Goal: Information Seeking & Learning: Check status

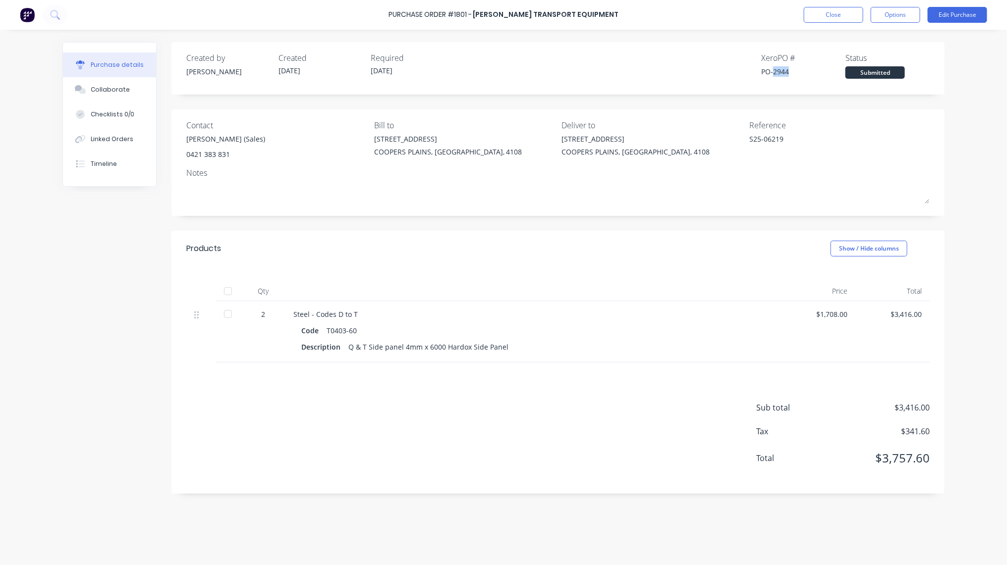
click at [815, 26] on div "Purchase Order #1801 - [PERSON_NAME] Transport Equipment Close Options Edit Pur…" at bounding box center [503, 15] width 1007 height 30
click at [815, 16] on button "Close" at bounding box center [833, 15] width 59 height 16
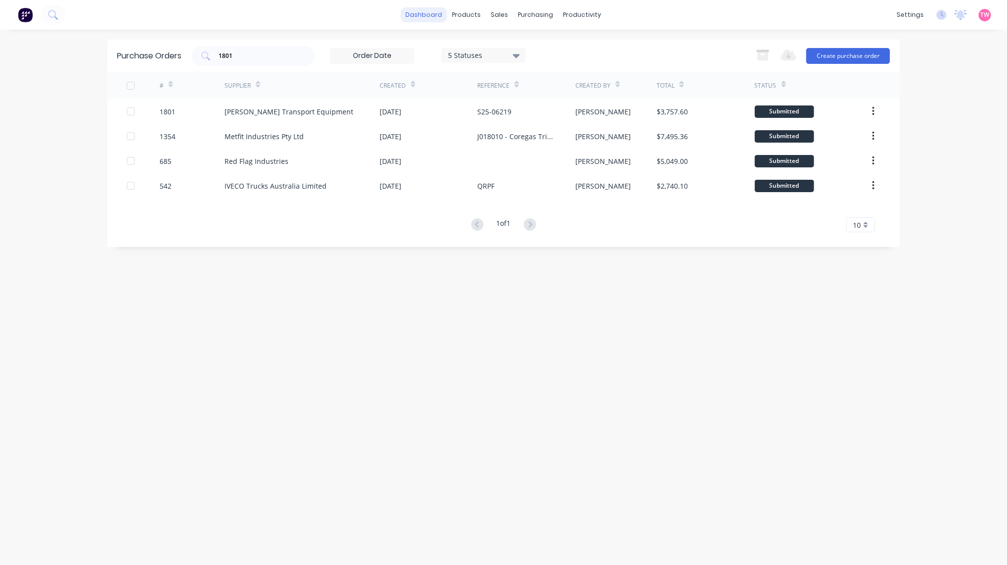
click at [423, 9] on link "dashboard" at bounding box center [424, 14] width 47 height 15
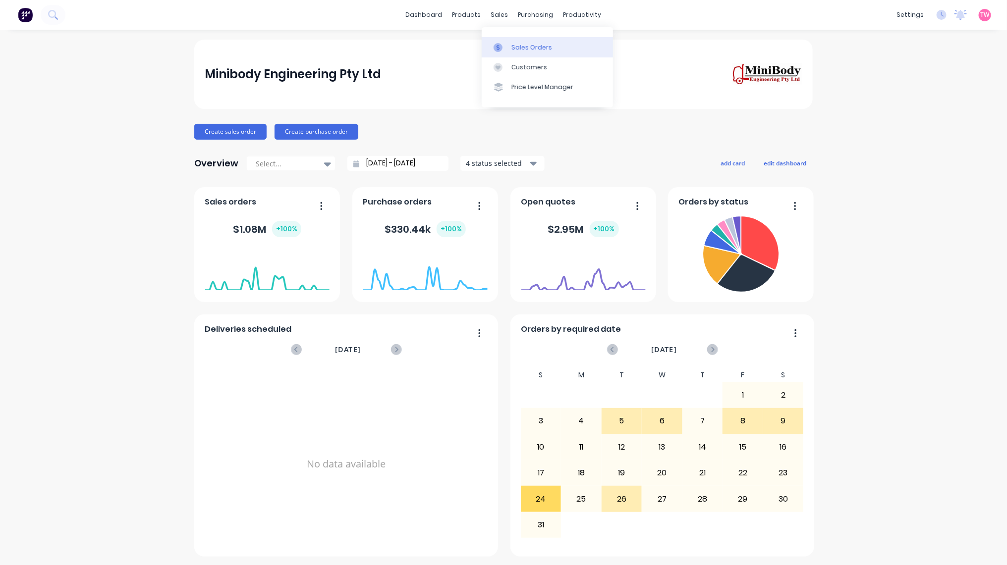
click at [527, 49] on div "Sales Orders" at bounding box center [531, 47] width 41 height 9
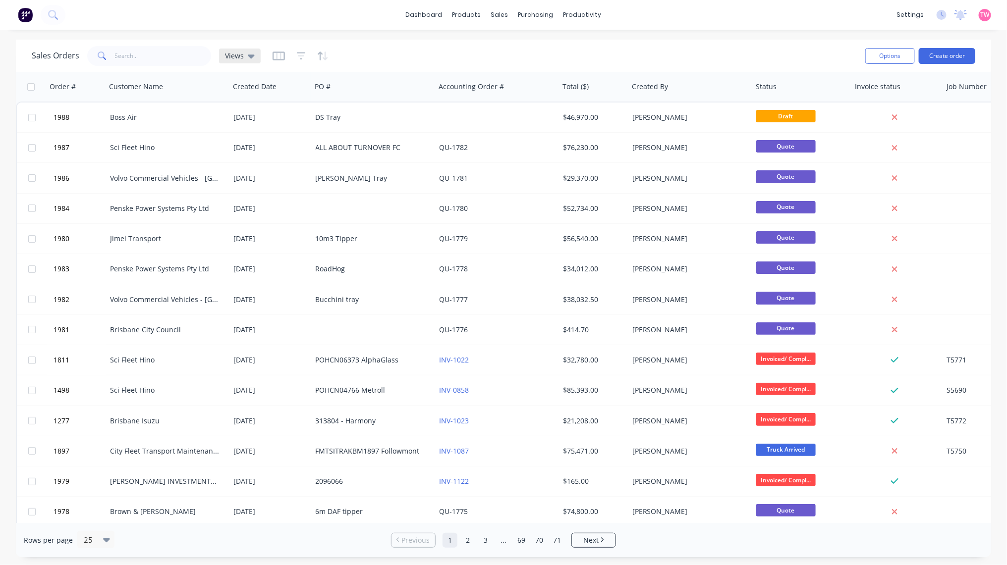
click at [249, 57] on icon at bounding box center [251, 57] width 7 height 4
click at [395, 52] on div "Sales Orders Views" at bounding box center [445, 56] width 826 height 24
click at [297, 54] on icon "button" at bounding box center [301, 56] width 9 height 10
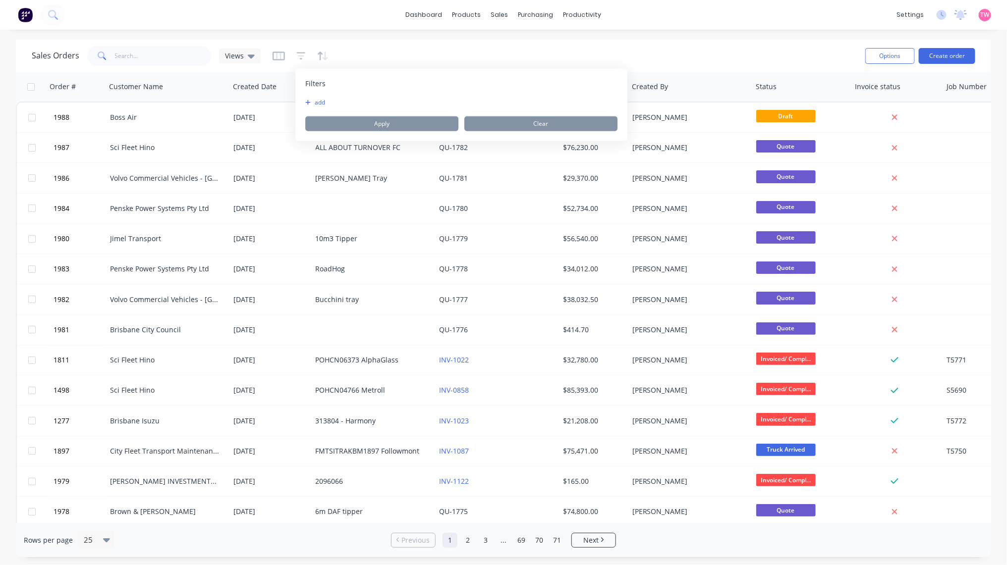
click at [318, 100] on button "add" at bounding box center [317, 103] width 25 height 8
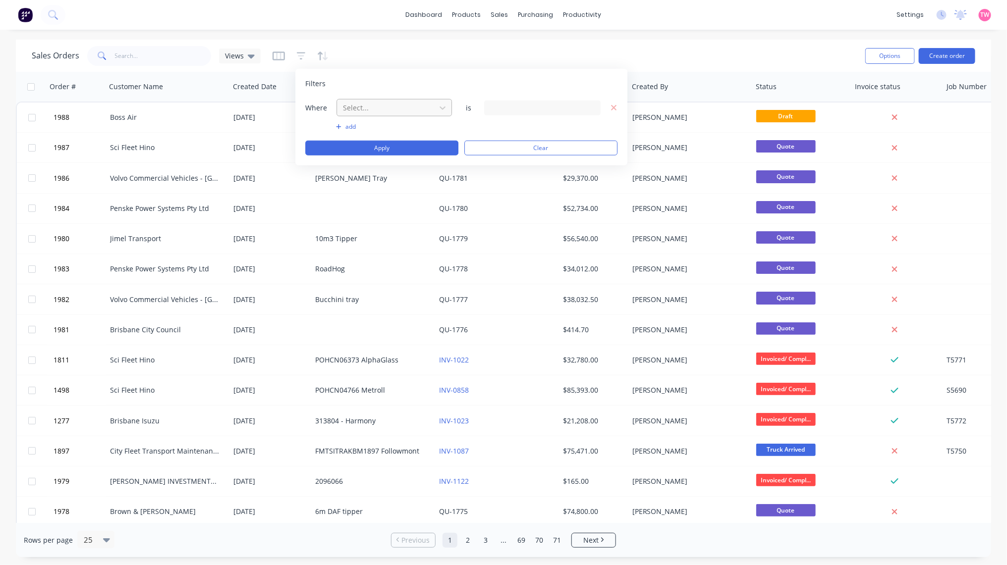
click at [366, 111] on div at bounding box center [386, 108] width 89 height 12
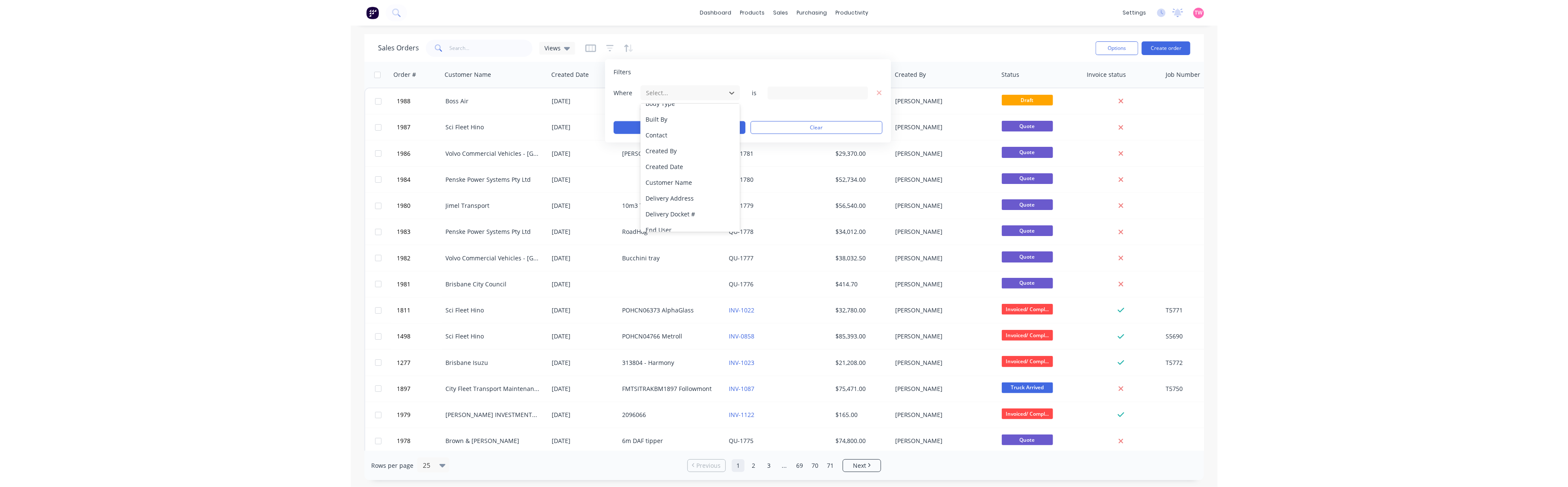
scroll to position [178, 0]
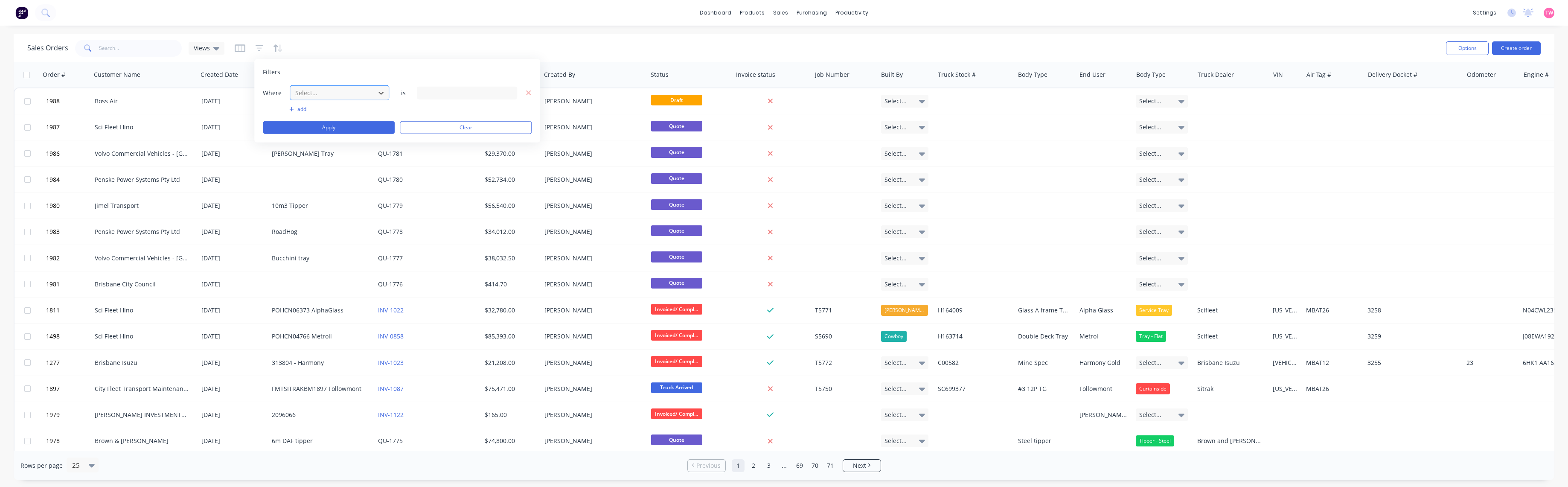
click at [325, 95] on div at bounding box center [332, 93] width 77 height 10
click at [320, 159] on div "Status" at bounding box center [338, 159] width 99 height 16
click at [505, 92] on div "13 Status selected" at bounding box center [467, 92] width 100 height 13
click at [432, 139] on div at bounding box center [431, 140] width 17 height 17
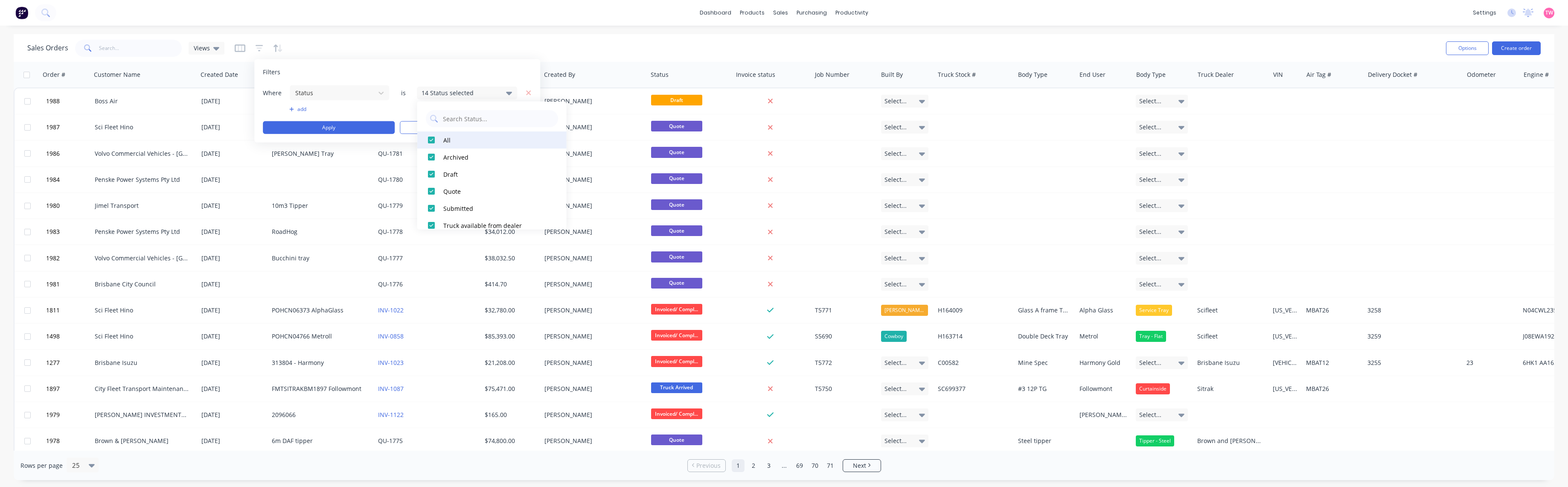
click at [430, 138] on div at bounding box center [431, 140] width 17 height 17
click at [431, 156] on div at bounding box center [431, 157] width 17 height 17
click at [347, 128] on button "Apply" at bounding box center [328, 128] width 132 height 13
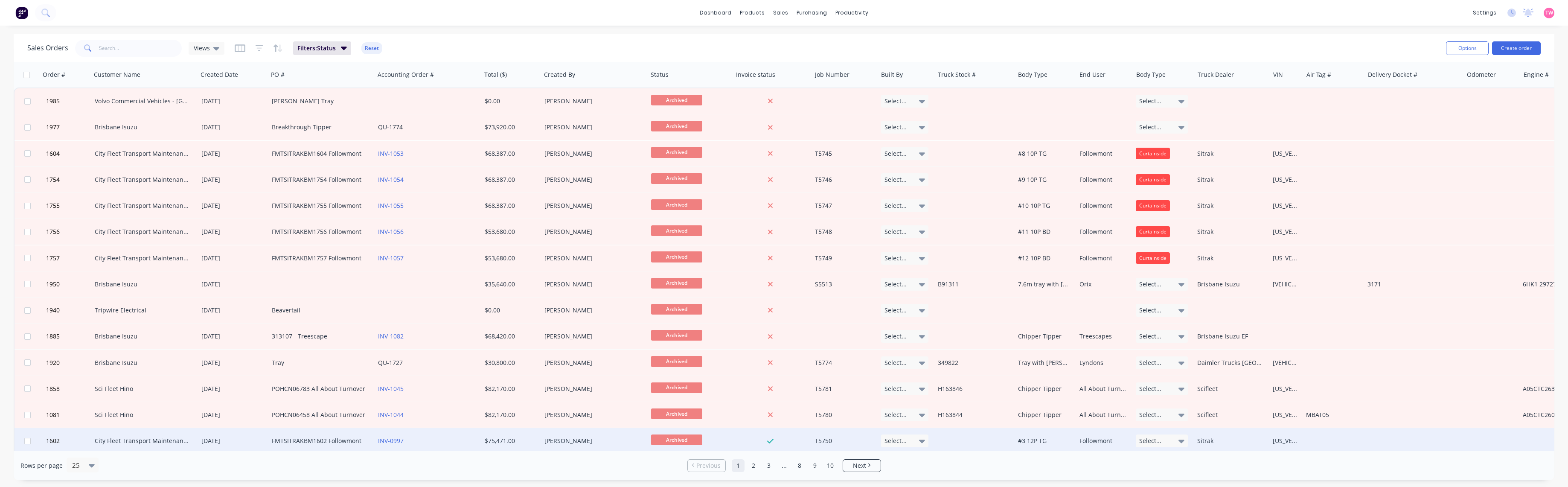
scroll to position [295, 0]
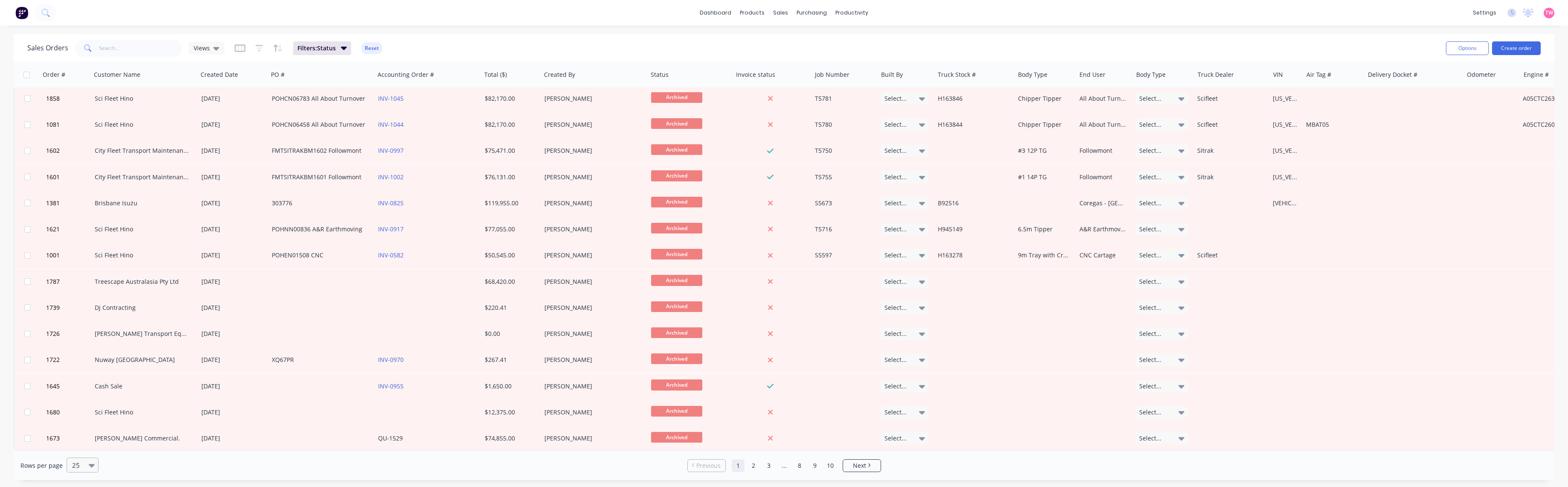
click at [89, 465] on icon at bounding box center [91, 466] width 6 height 3
click at [82, 446] on div "100" at bounding box center [81, 445] width 32 height 16
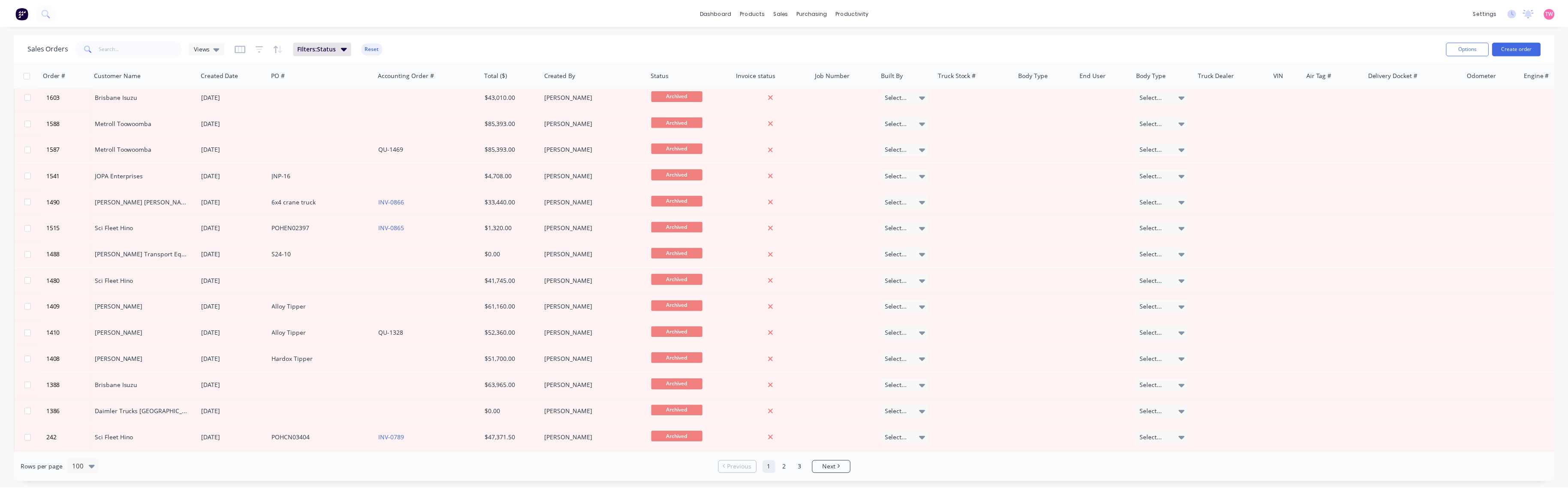
scroll to position [715, 0]
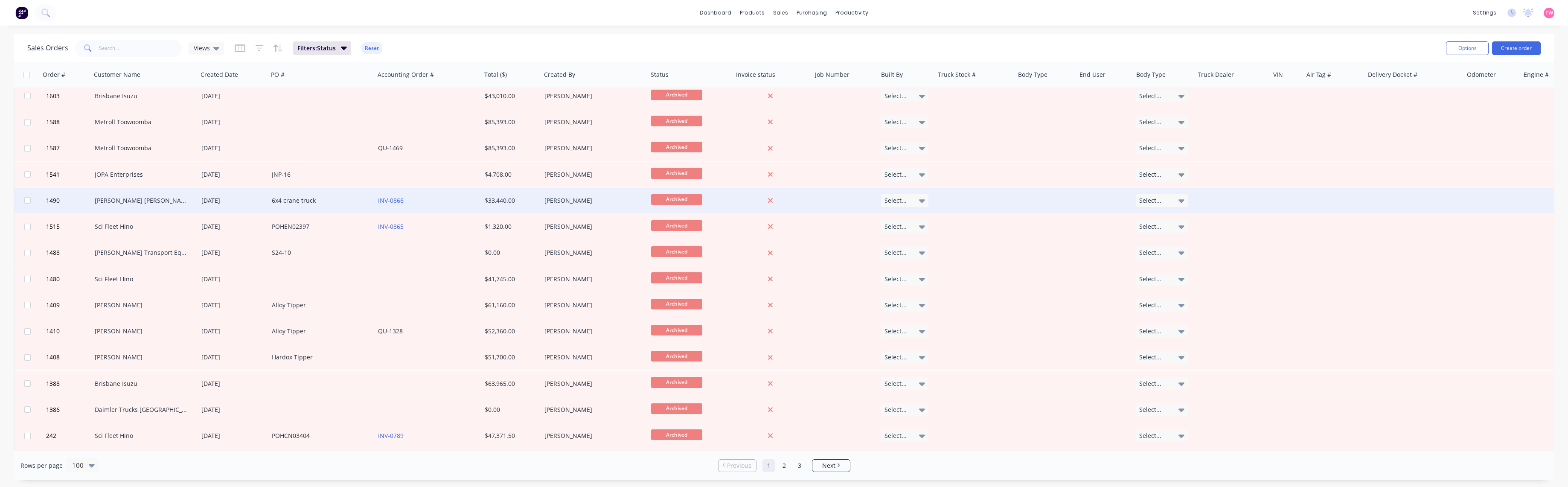
click at [350, 197] on div "6x4 crane truck" at bounding box center [319, 201] width 95 height 9
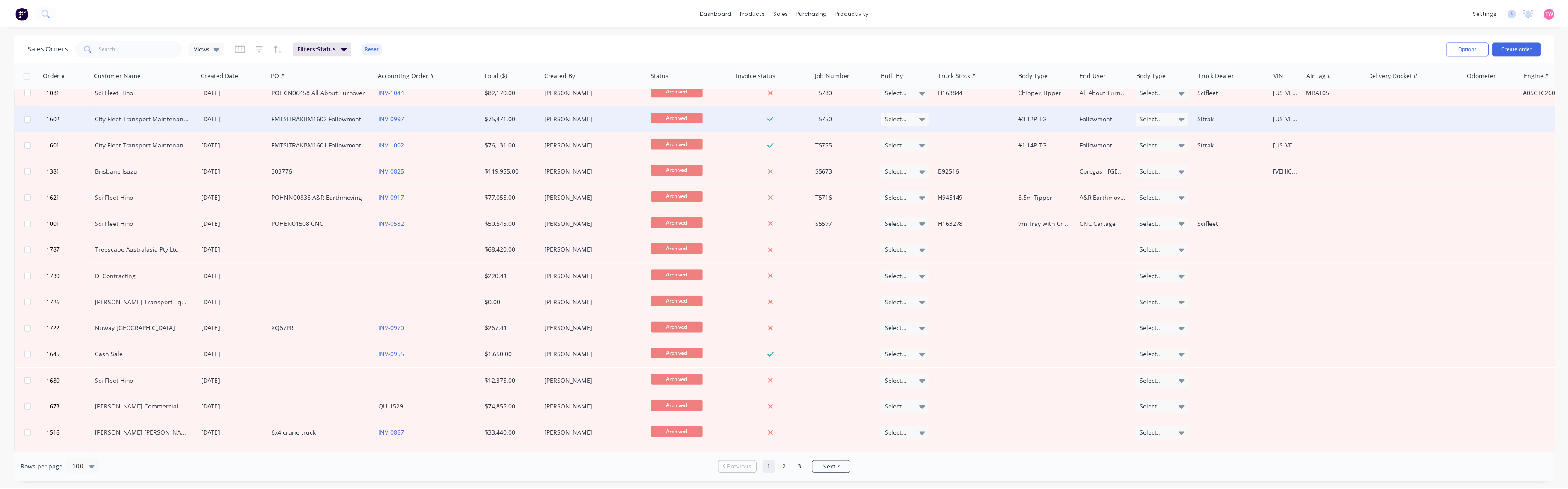
scroll to position [268, 0]
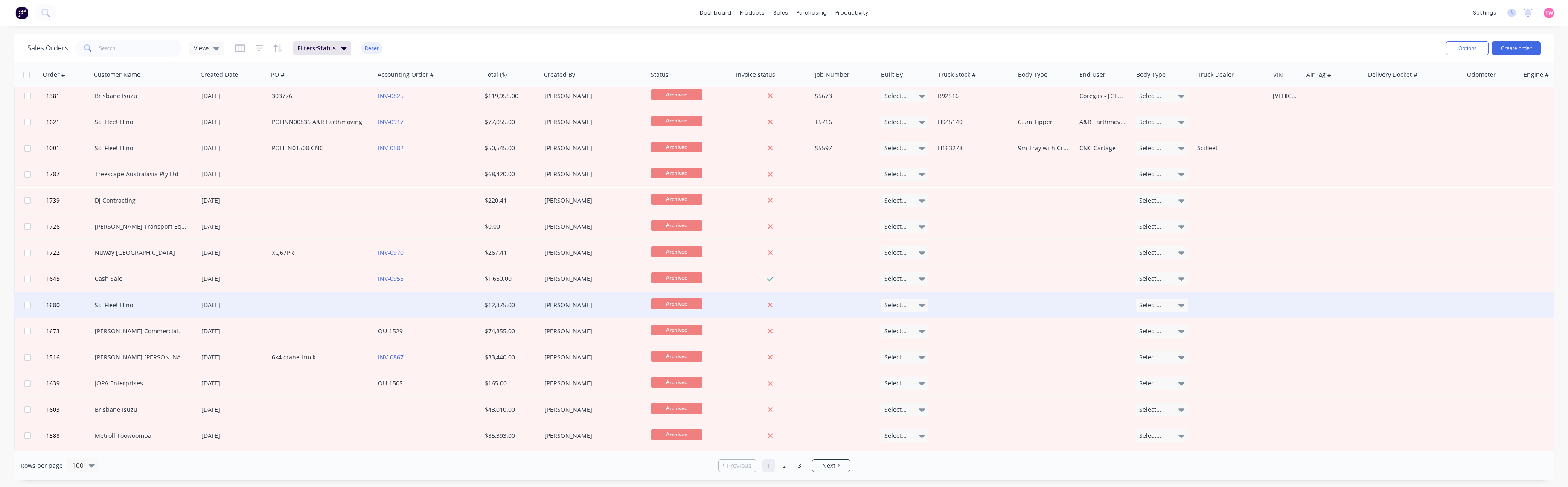
click at [617, 304] on div "[PERSON_NAME]" at bounding box center [592, 305] width 95 height 9
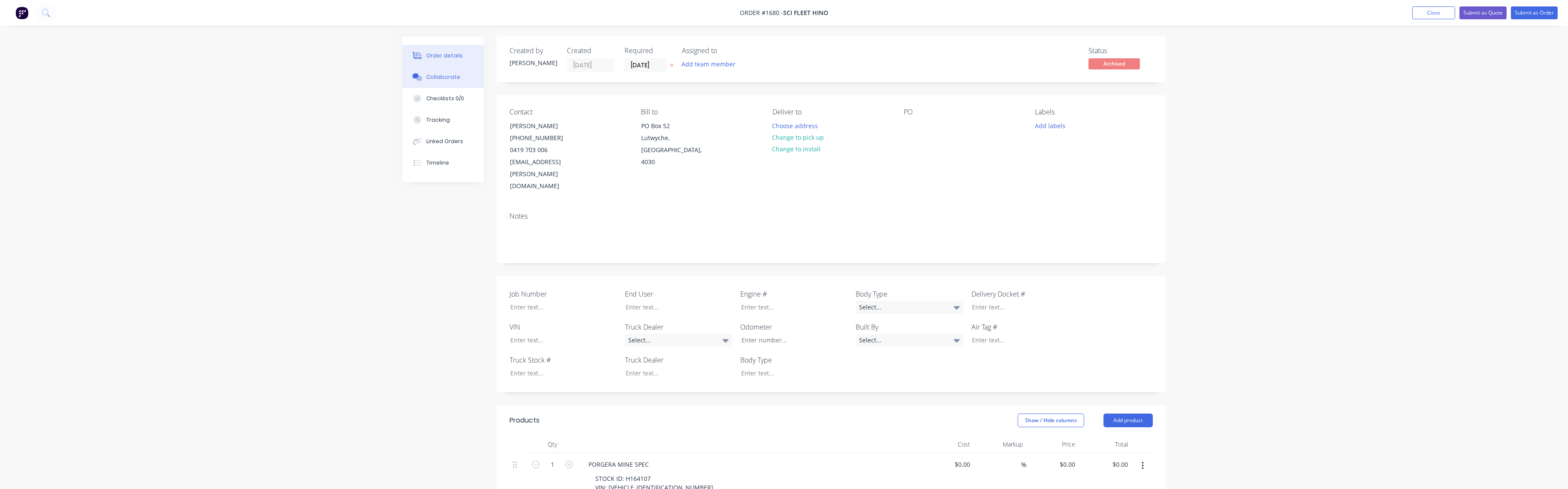
click at [434, 74] on div "Collaborate" at bounding box center [443, 77] width 34 height 8
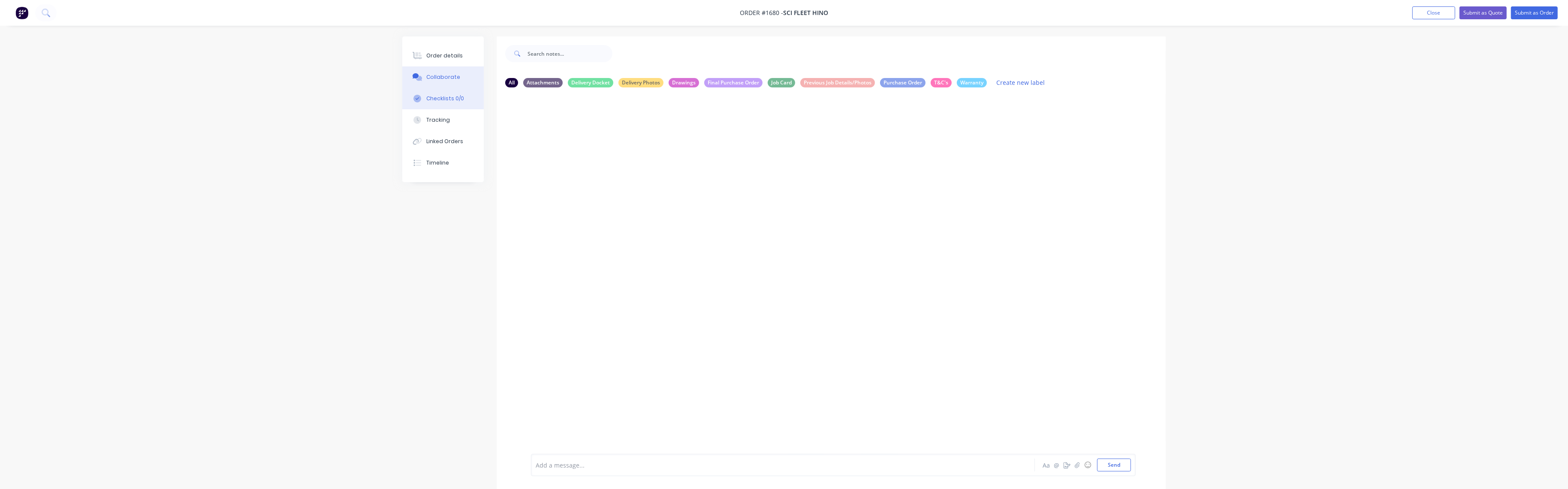
click at [446, 99] on div "Checklists 0/0" at bounding box center [446, 99] width 38 height 8
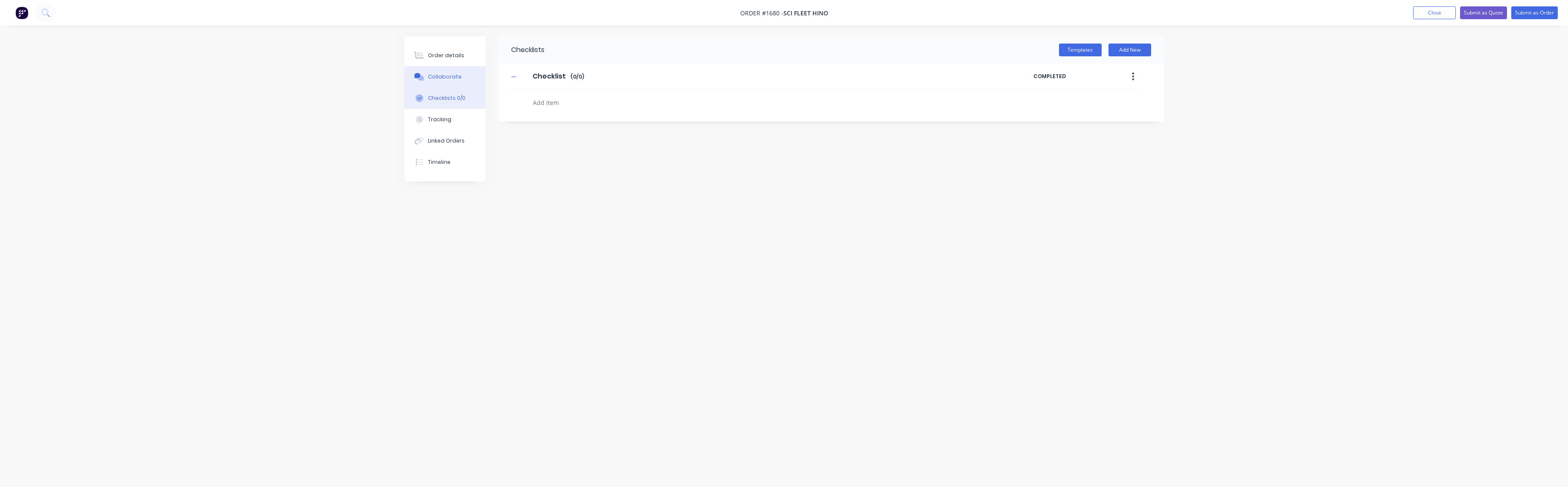
click at [440, 76] on div "Collaborate" at bounding box center [444, 77] width 34 height 8
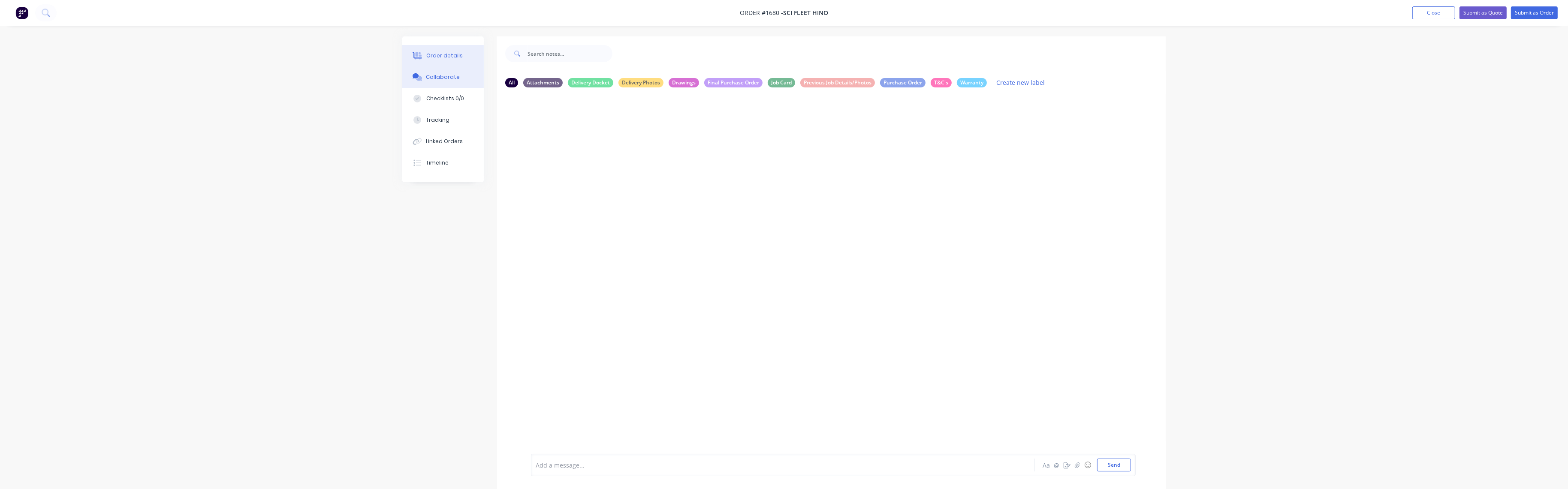
click at [445, 55] on div "Order details" at bounding box center [445, 55] width 36 height 8
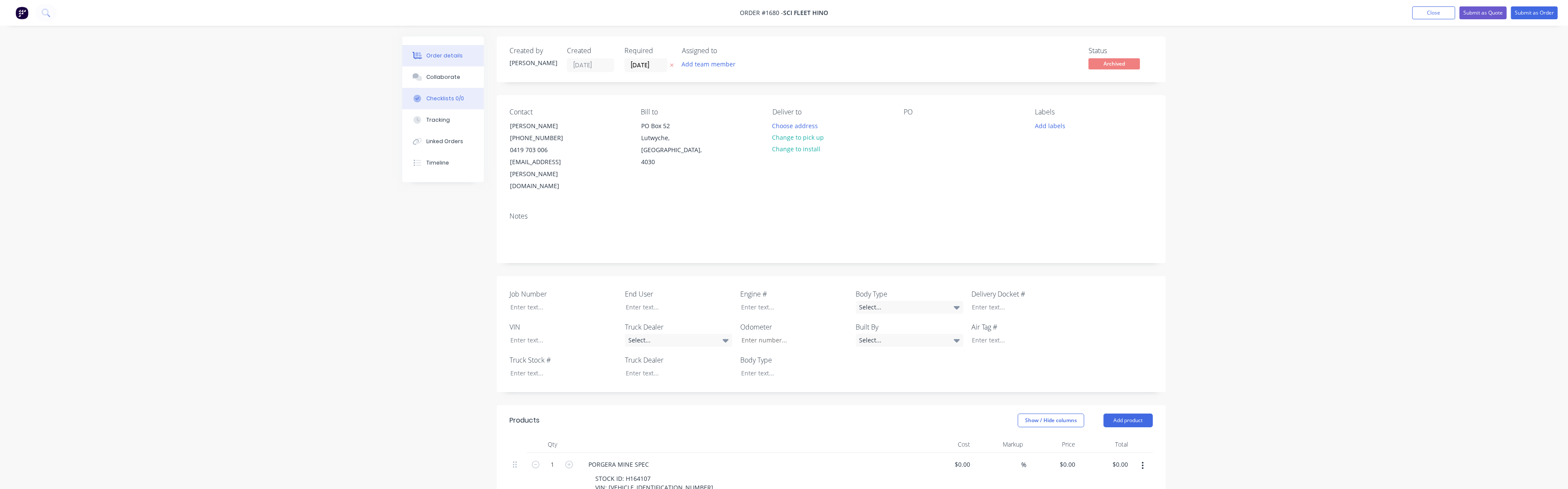
click at [440, 98] on div "Checklists 0/0" at bounding box center [446, 99] width 38 height 8
type textarea "x"
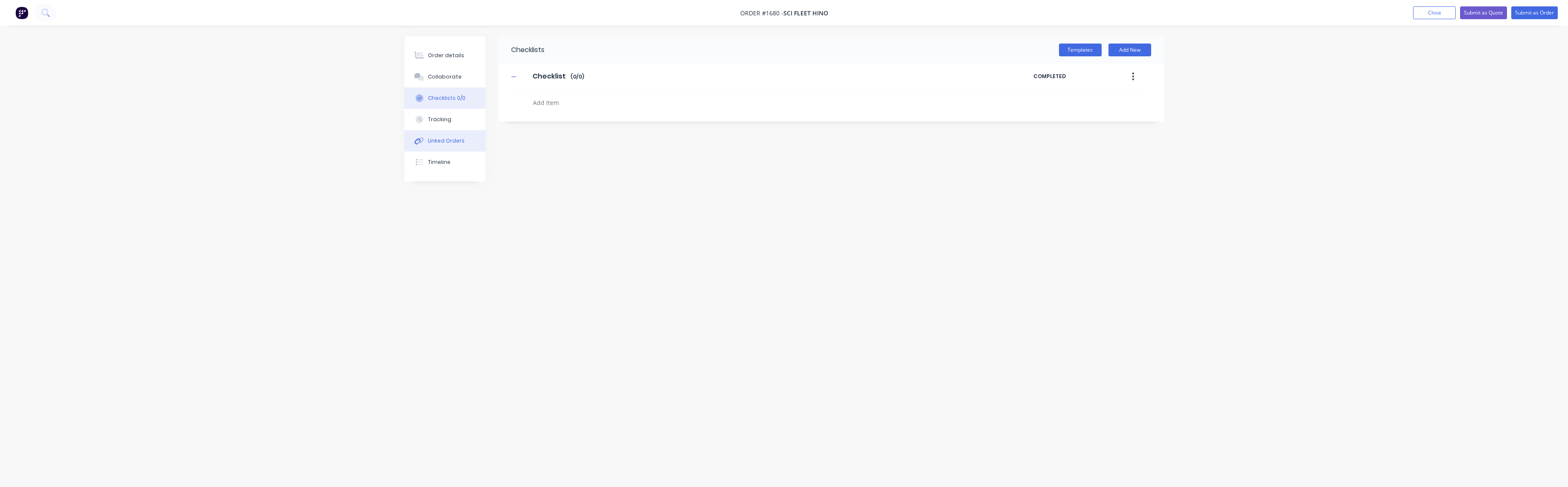
click at [438, 140] on div "Linked Orders" at bounding box center [446, 140] width 37 height 8
click at [440, 78] on div "Collaborate" at bounding box center [444, 77] width 34 height 8
click at [428, 165] on div "Timeline" at bounding box center [439, 162] width 22 height 8
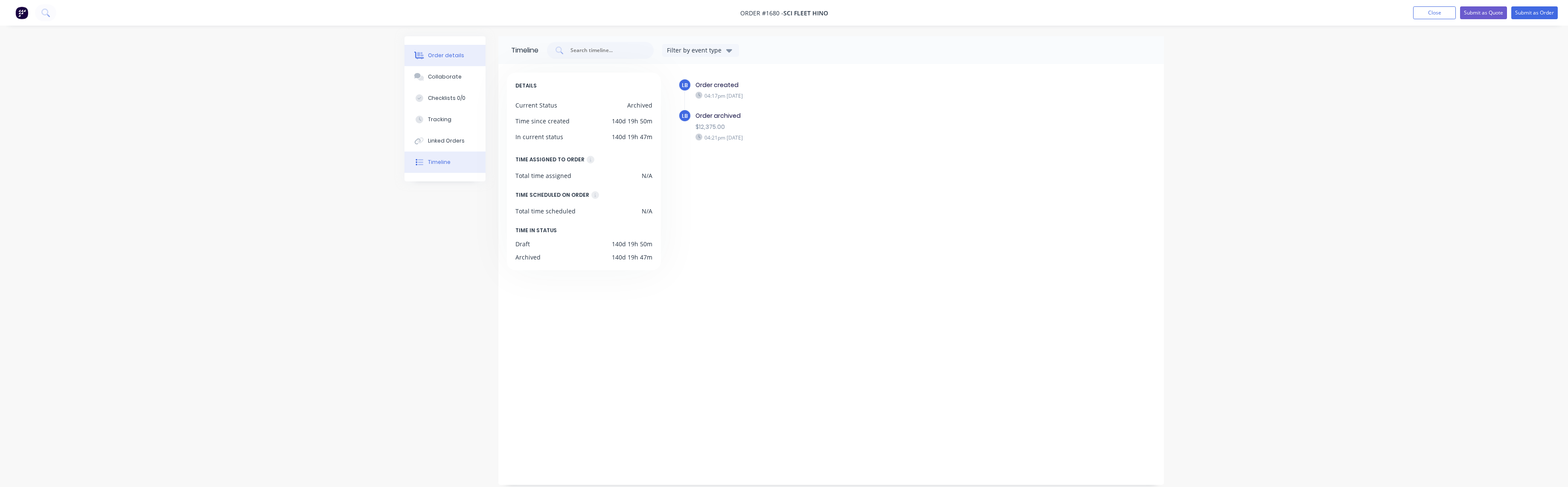
click at [459, 52] on div "Order details" at bounding box center [446, 55] width 36 height 8
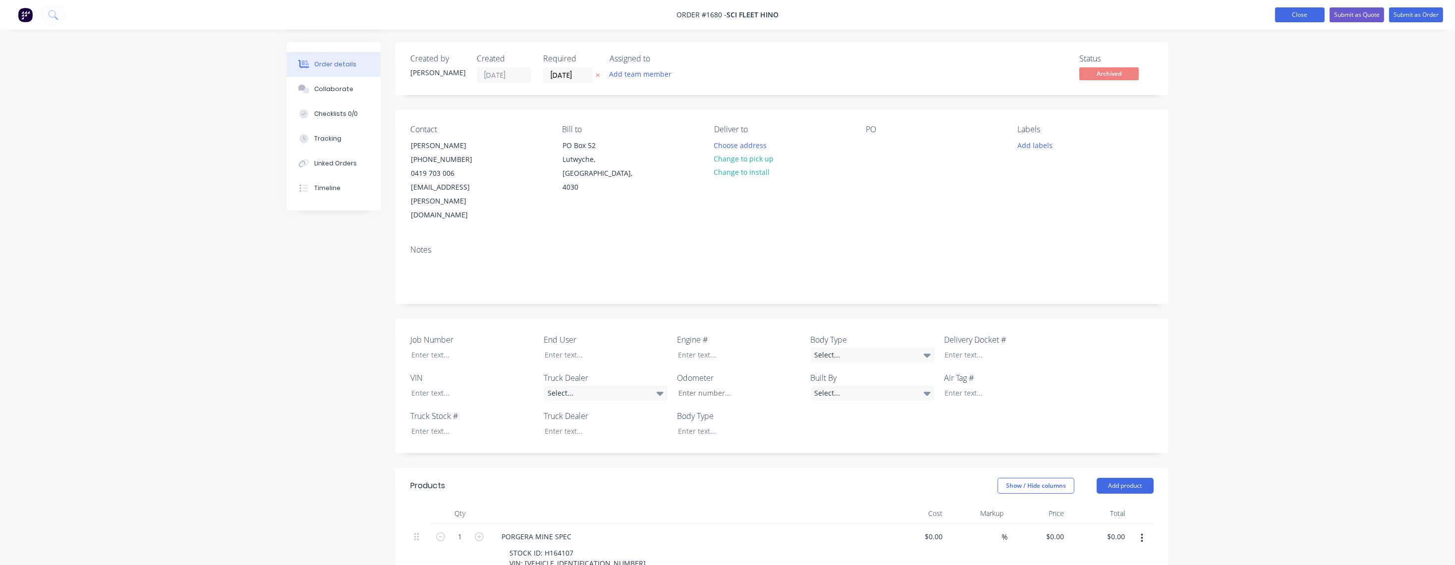
click at [1007, 16] on button "Close" at bounding box center [1300, 14] width 50 height 15
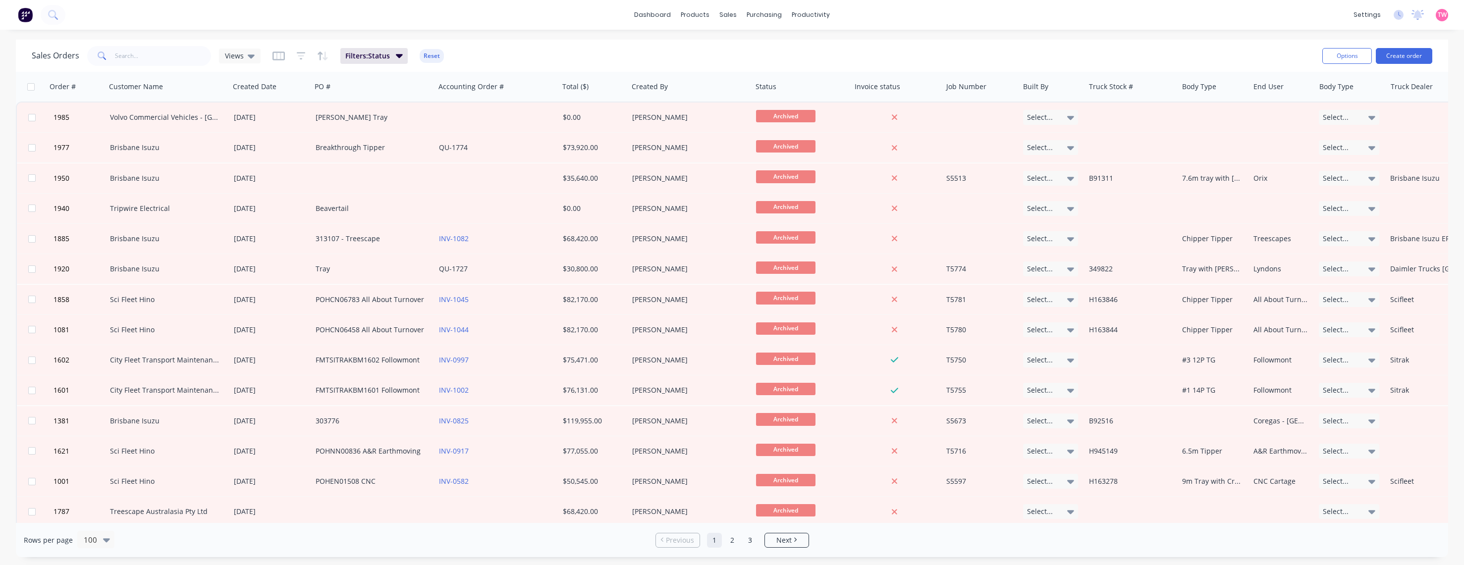
click at [28, 16] on img at bounding box center [25, 14] width 15 height 15
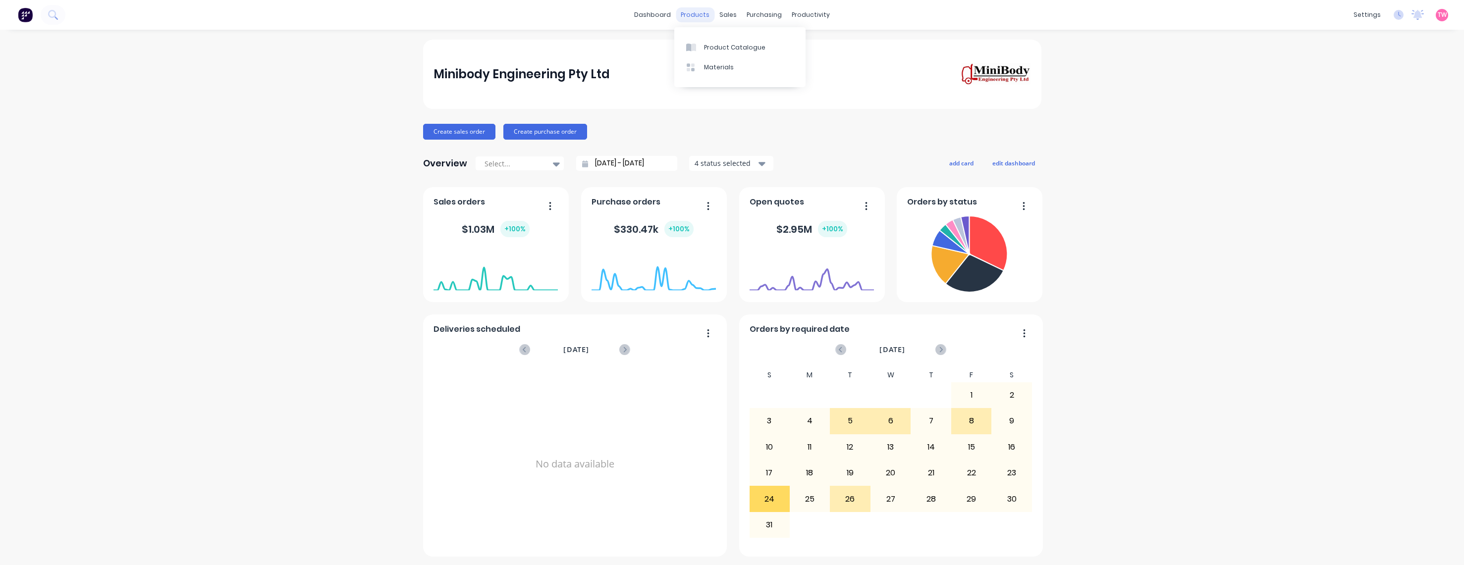
click at [693, 21] on div "products" at bounding box center [695, 14] width 39 height 15
click at [717, 41] on link "Product Catalogue" at bounding box center [739, 47] width 131 height 20
click at [1442, 550] on icon "Open Intercom Messenger" at bounding box center [1443, 544] width 16 height 16
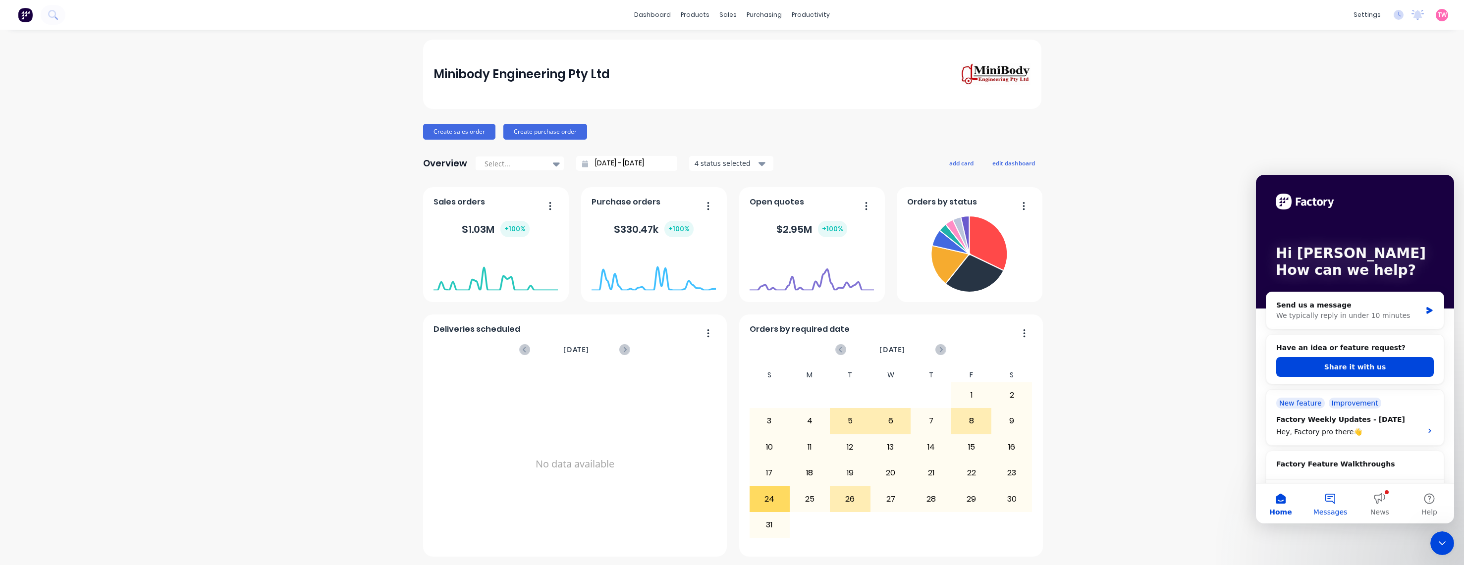
click at [1316, 498] on button "Messages" at bounding box center [1331, 504] width 50 height 40
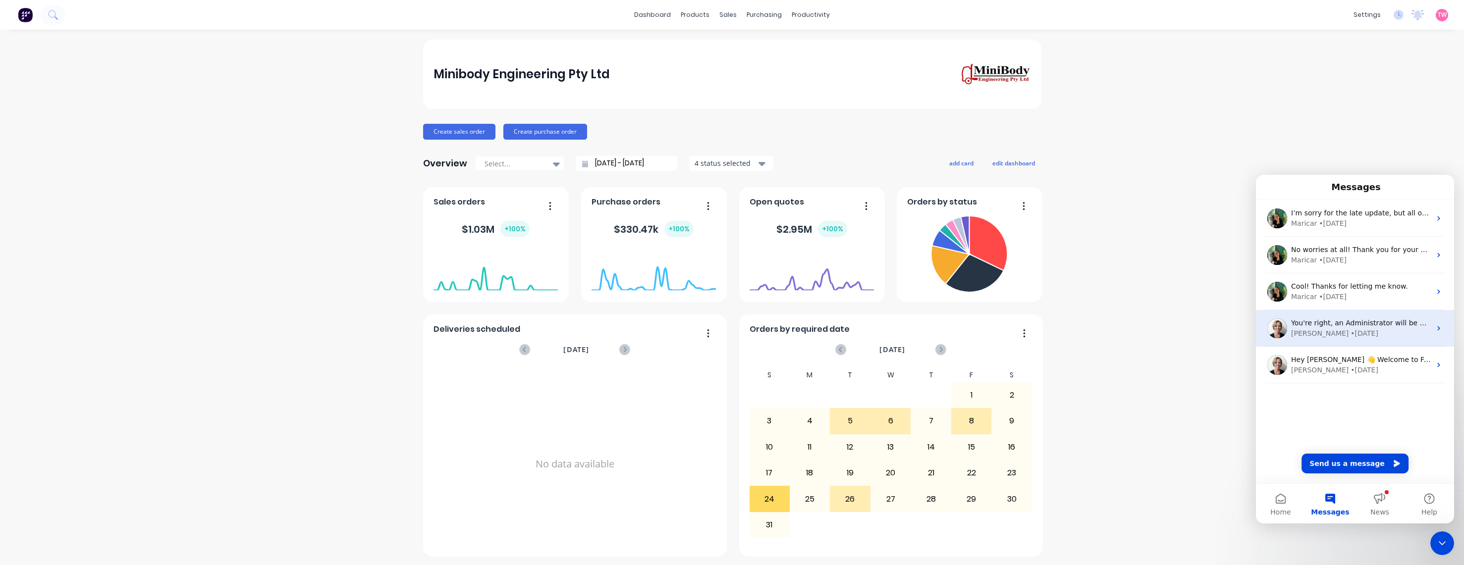
click at [1366, 330] on div "[PERSON_NAME] • [DATE]" at bounding box center [1361, 334] width 140 height 10
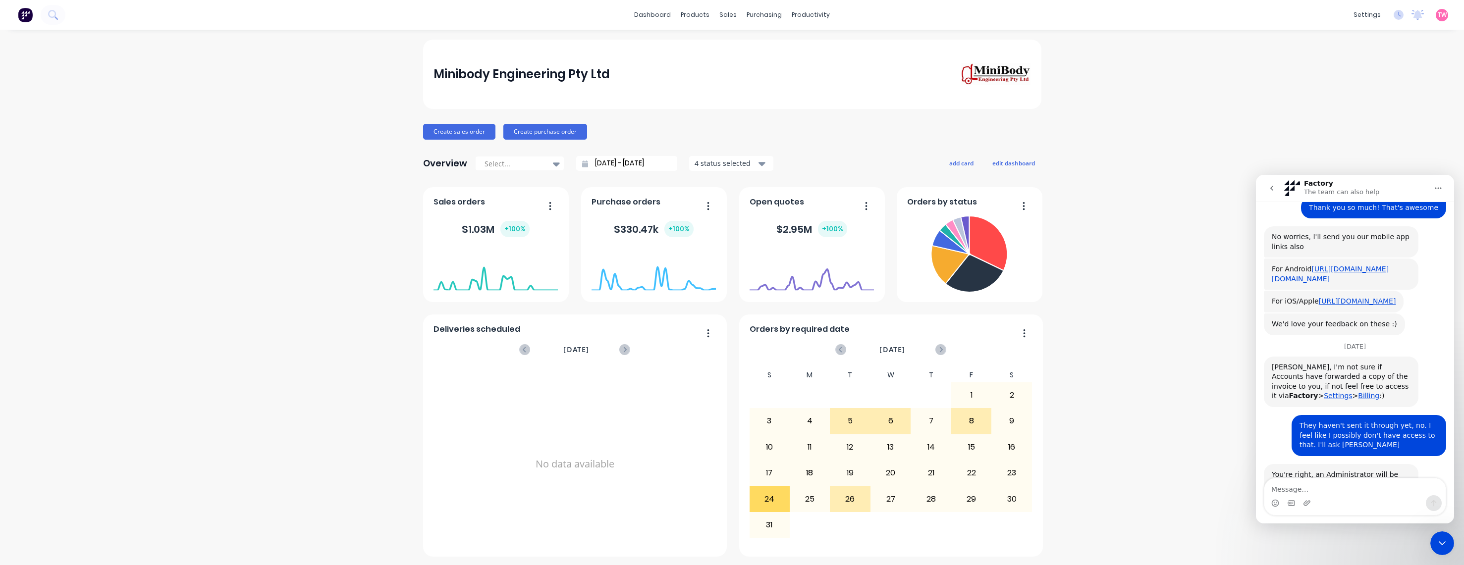
scroll to position [352, 0]
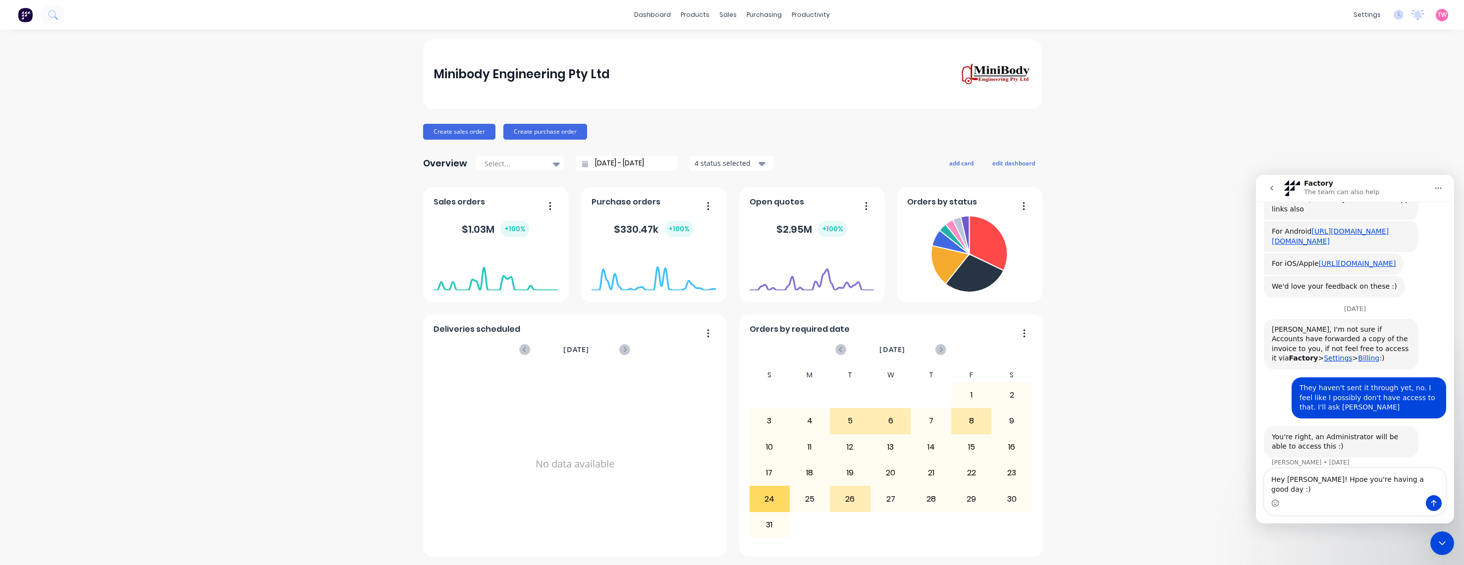
click at [1317, 486] on textarea "Hey [PERSON_NAME]! Hpoe you're having a good day :)" at bounding box center [1355, 482] width 181 height 27
click at [1415, 487] on textarea "Hey [PERSON_NAME]! Hope you're having a good day :)" at bounding box center [1355, 482] width 181 height 27
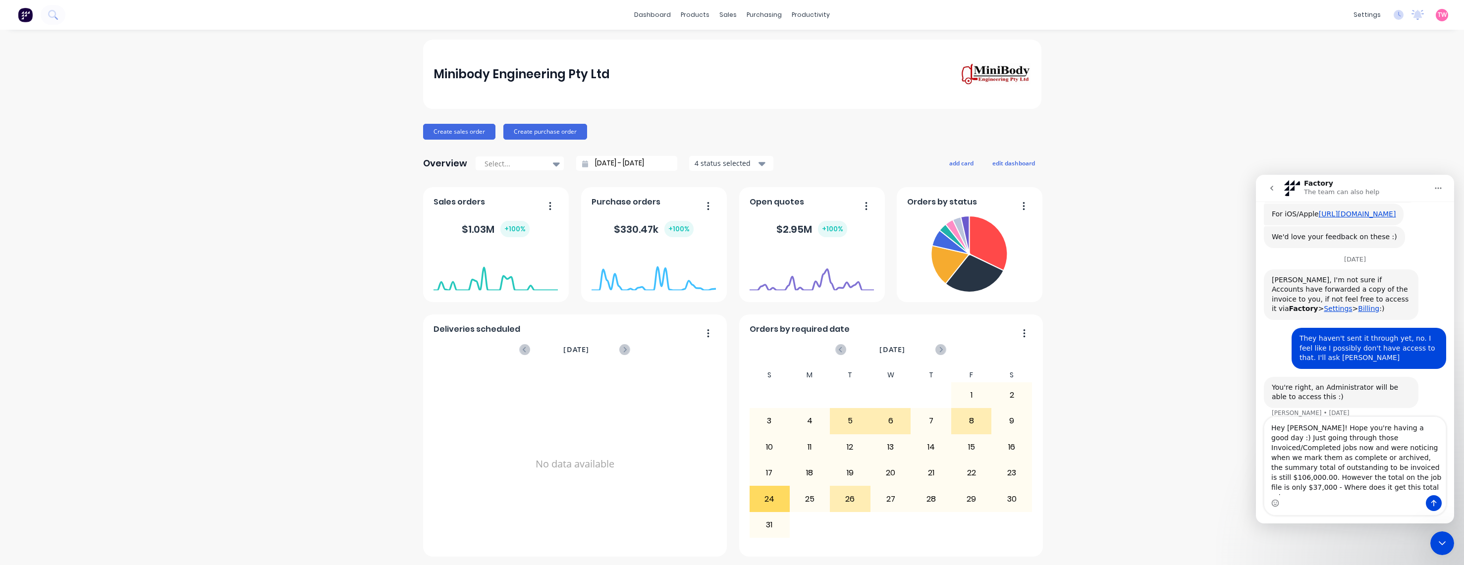
scroll to position [412, 0]
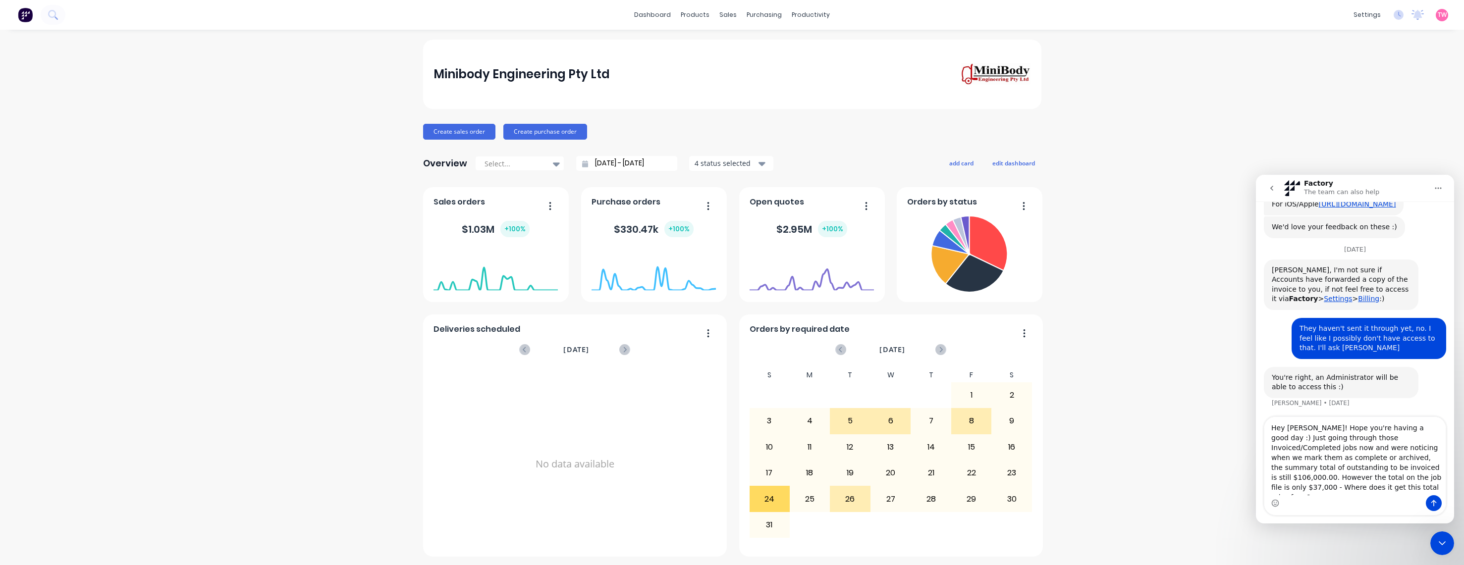
type textarea "Hey [PERSON_NAME]! Hope you're having a good day :) Just going through those In…"
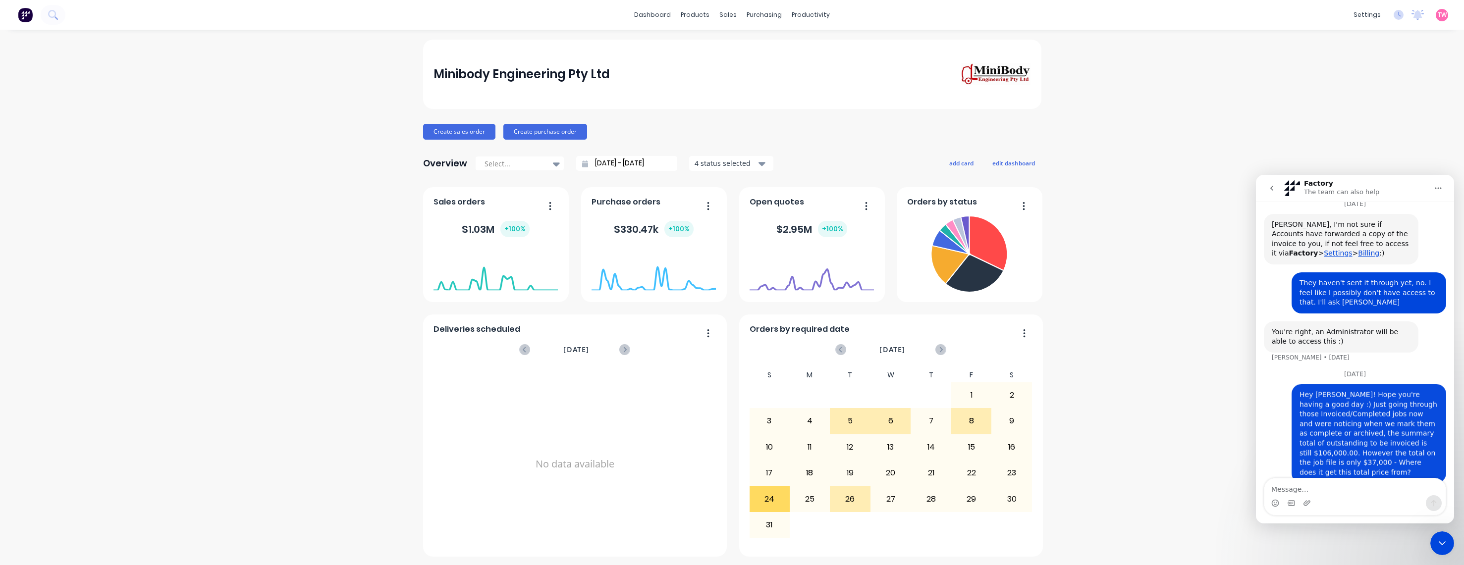
scroll to position [463, 0]
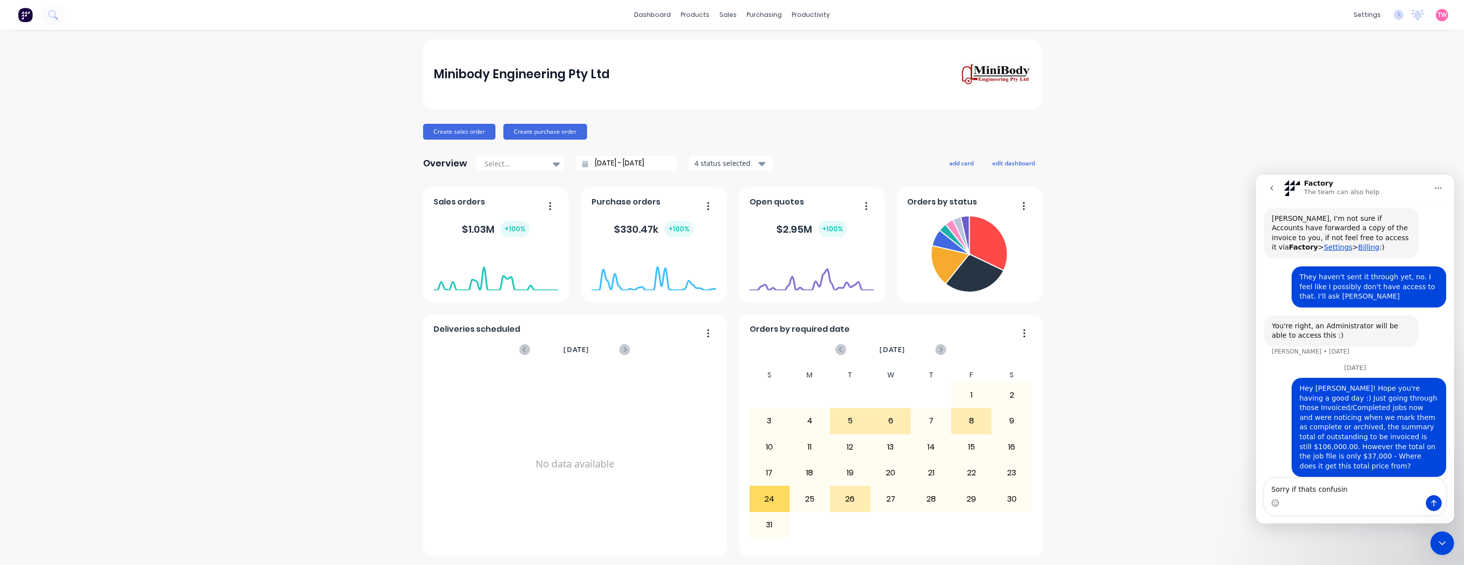
type textarea "Sorry if thats confusing"
click at [1307, 489] on textarea "Sorry if thats confusing" at bounding box center [1355, 487] width 181 height 17
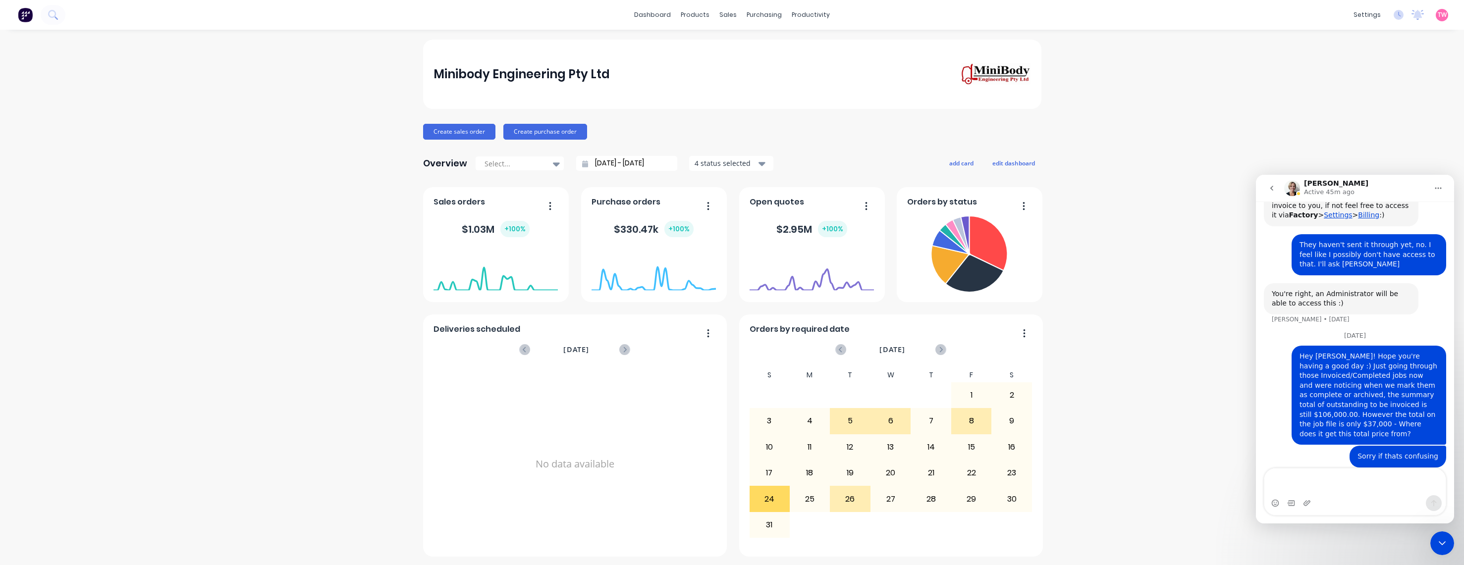
click at [1277, 189] on button "go back" at bounding box center [1272, 188] width 19 height 19
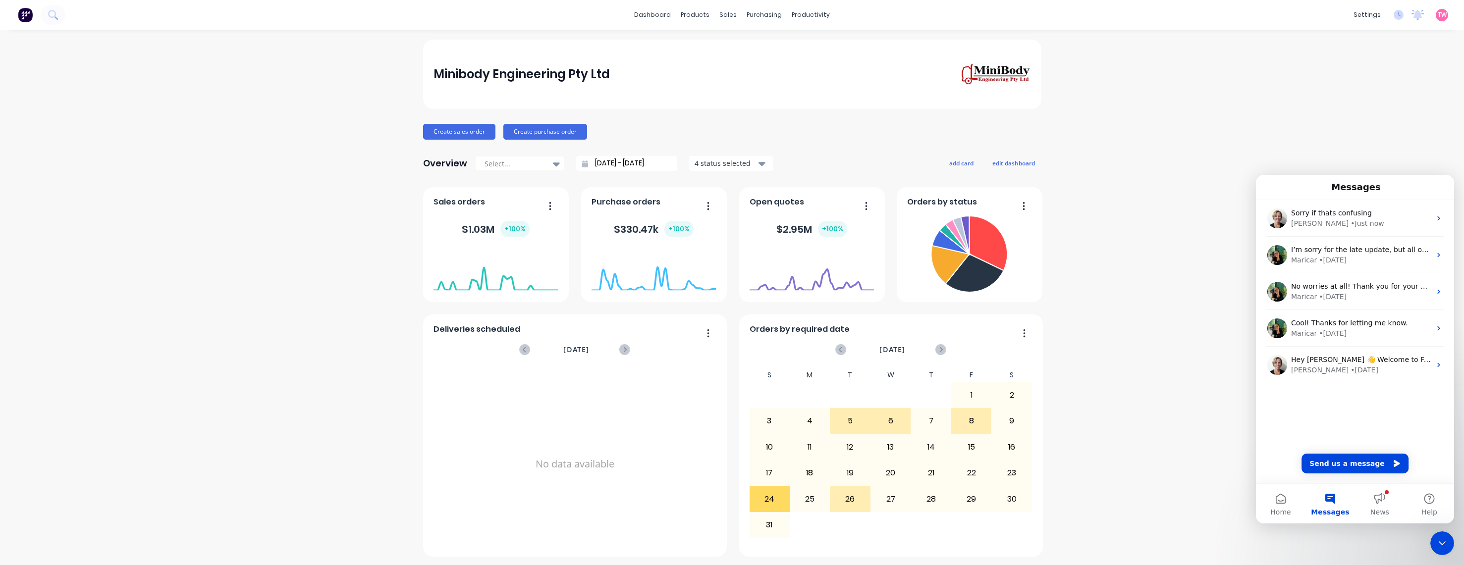
click at [1446, 542] on icon "Close Intercom Messenger" at bounding box center [1442, 544] width 7 height 4
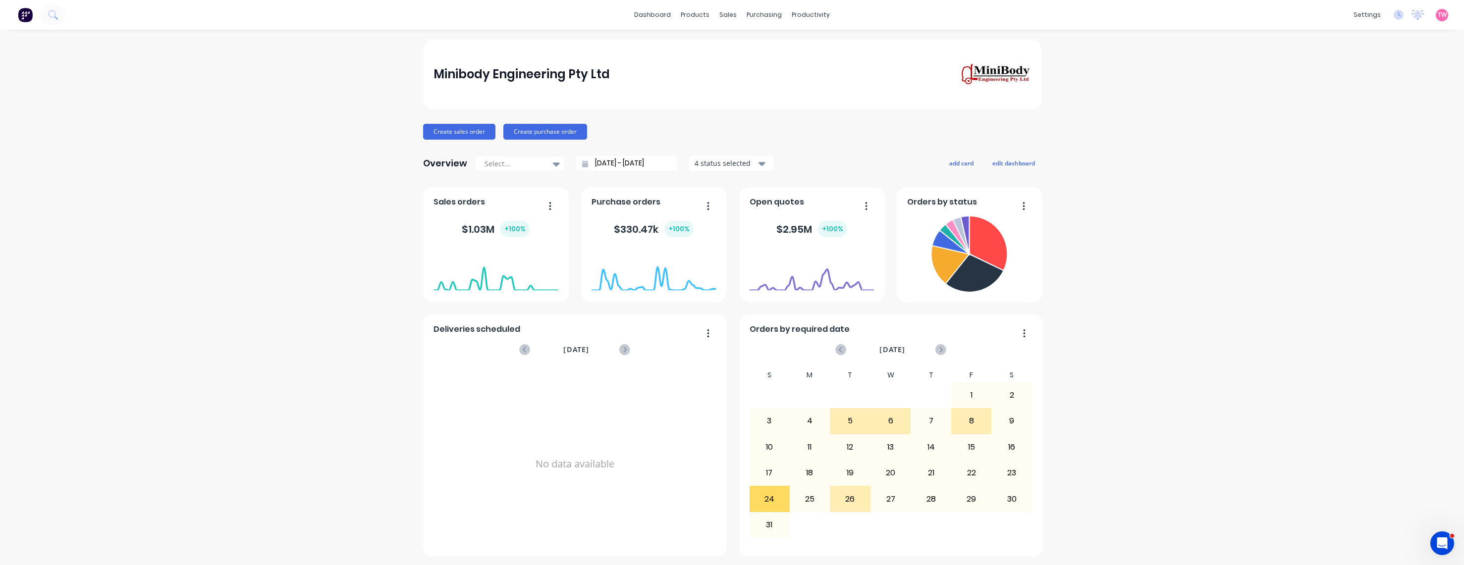
click at [1442, 544] on icon "Open Intercom Messenger" at bounding box center [1443, 544] width 16 height 16
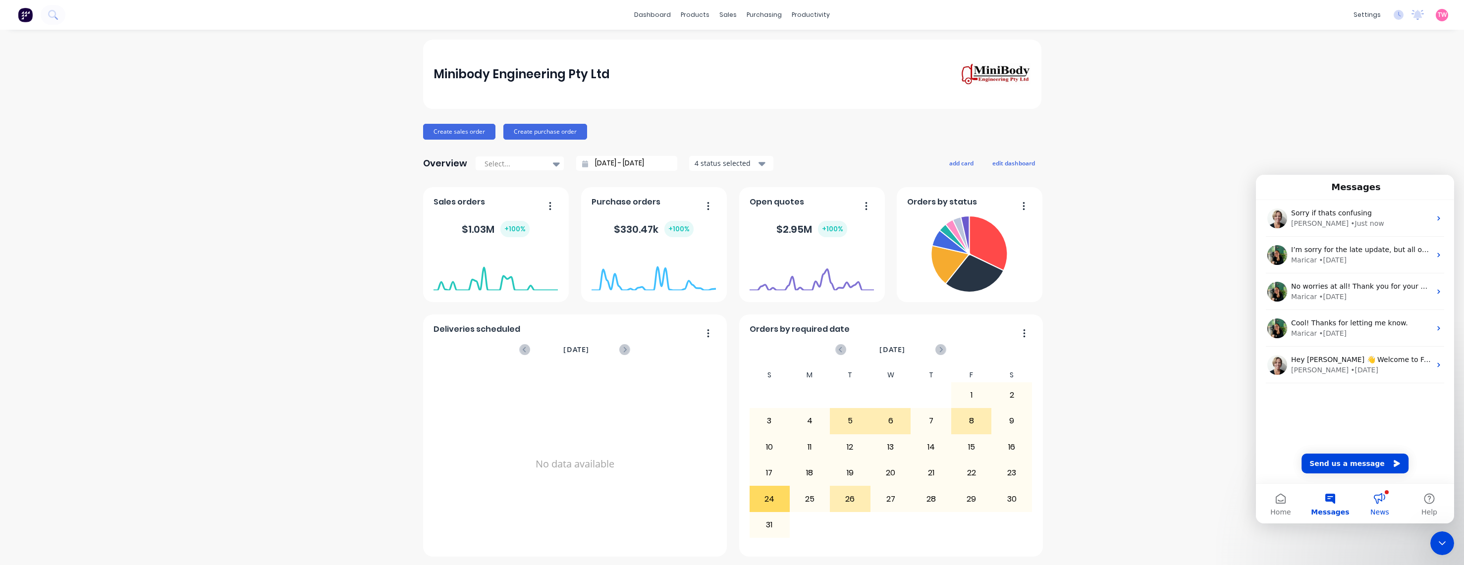
click at [1381, 509] on span "News" at bounding box center [1380, 512] width 19 height 7
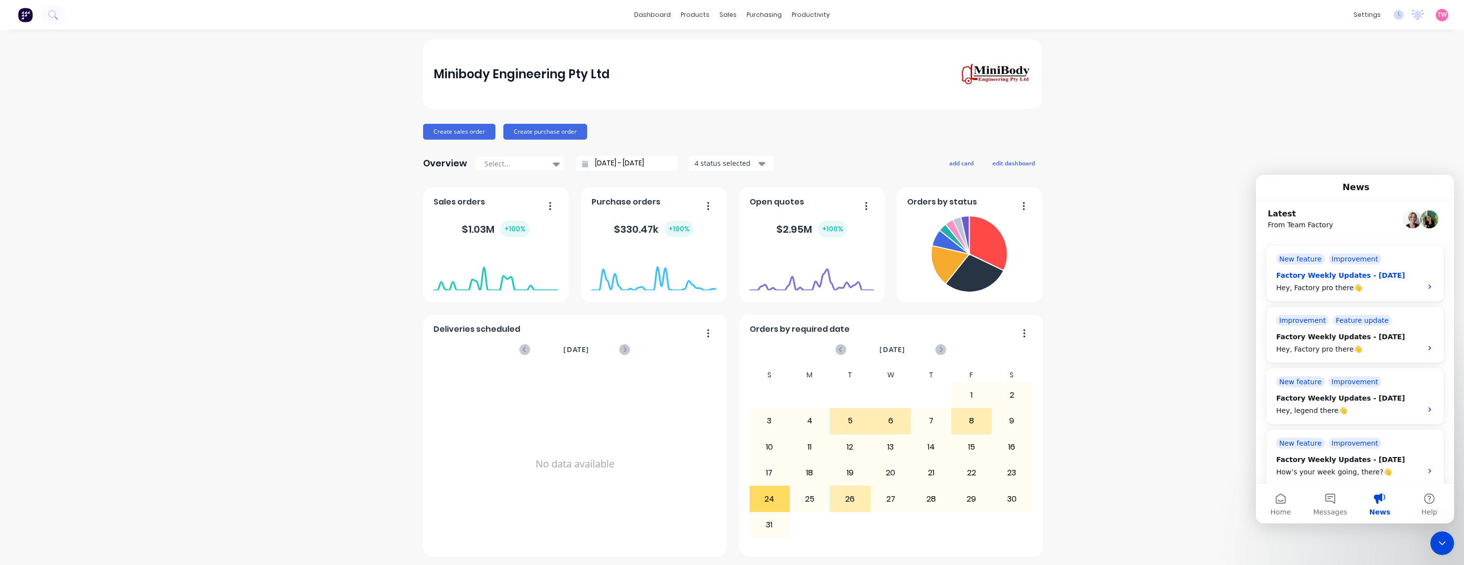
click at [1399, 277] on div "Factory Weekly Updates - [DATE]" at bounding box center [1347, 276] width 140 height 10
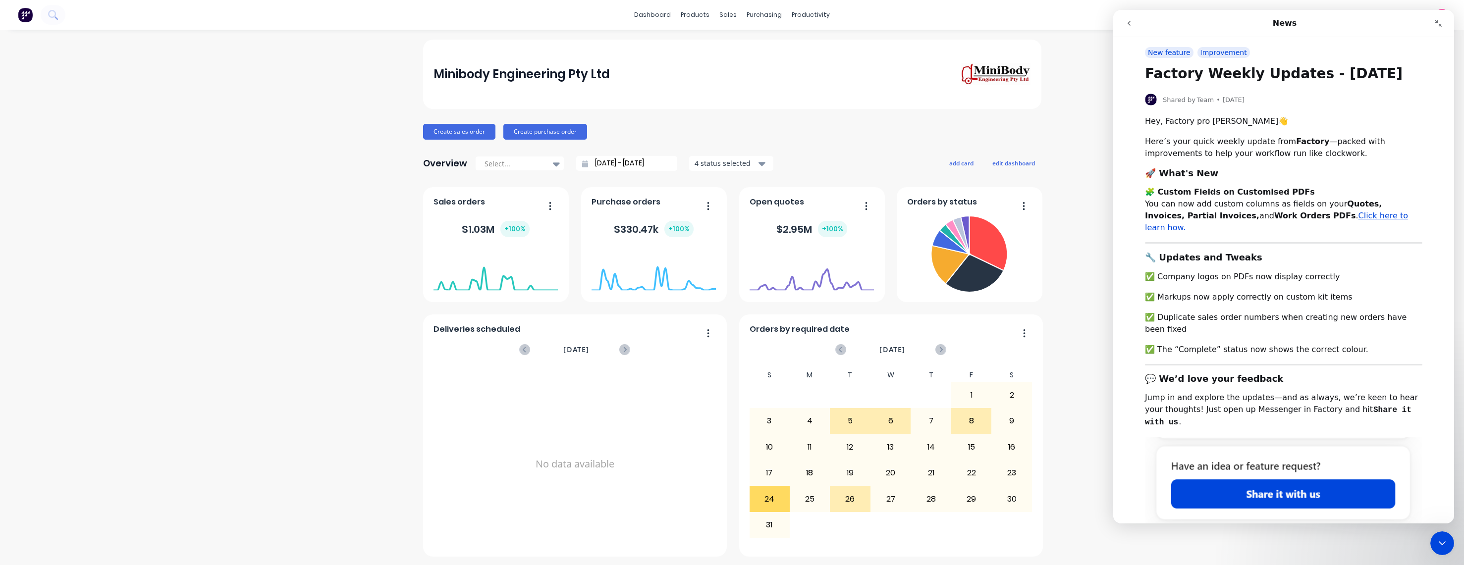
click at [1447, 541] on icon "Close Intercom Messenger" at bounding box center [1443, 544] width 12 height 12
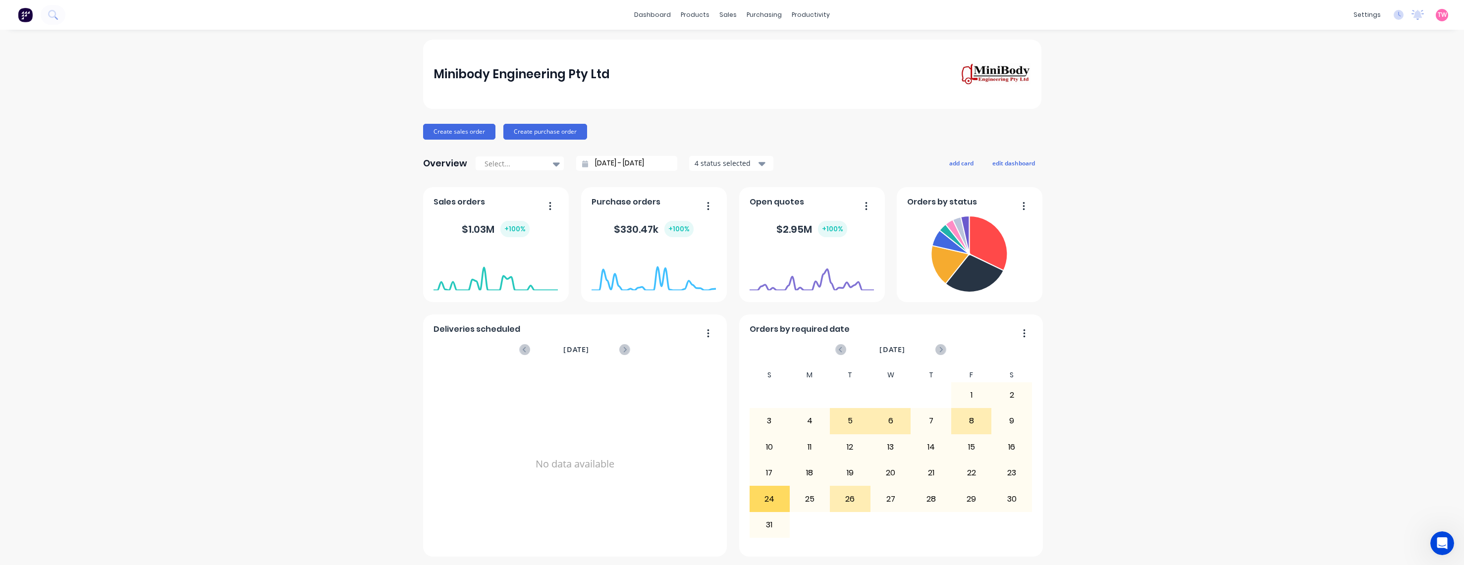
click at [1445, 539] on icon "Open Intercom Messenger" at bounding box center [1443, 544] width 16 height 16
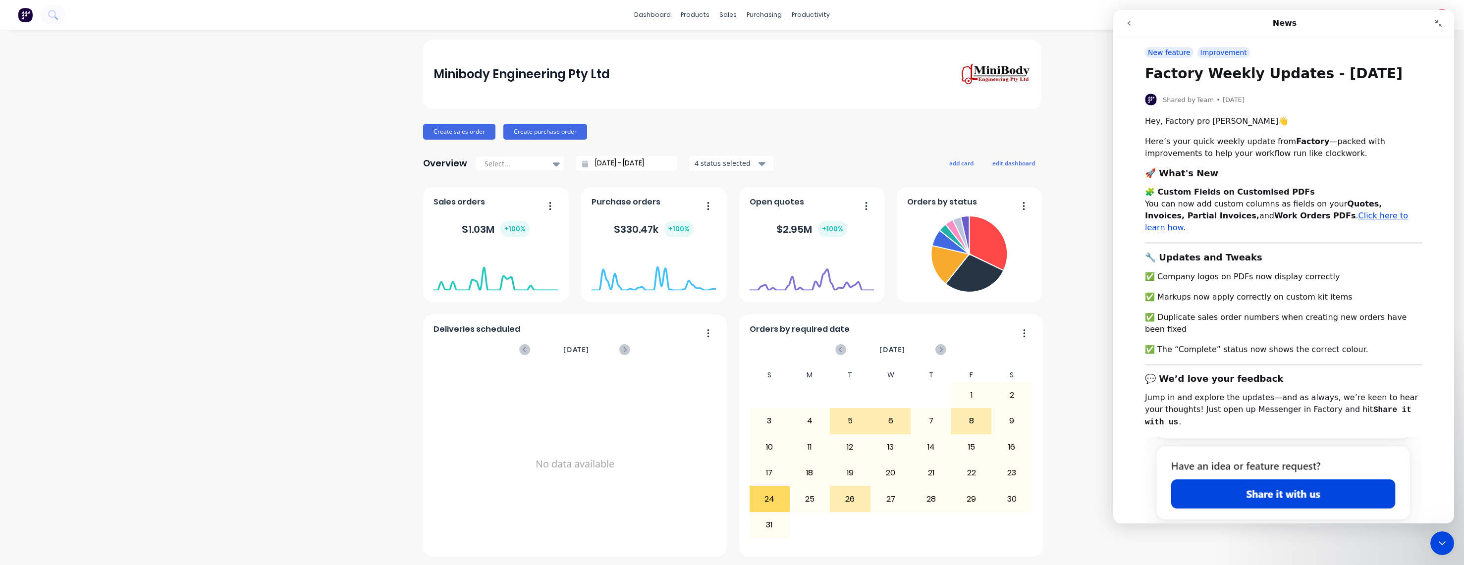
click at [1134, 22] on button "go back" at bounding box center [1129, 23] width 19 height 19
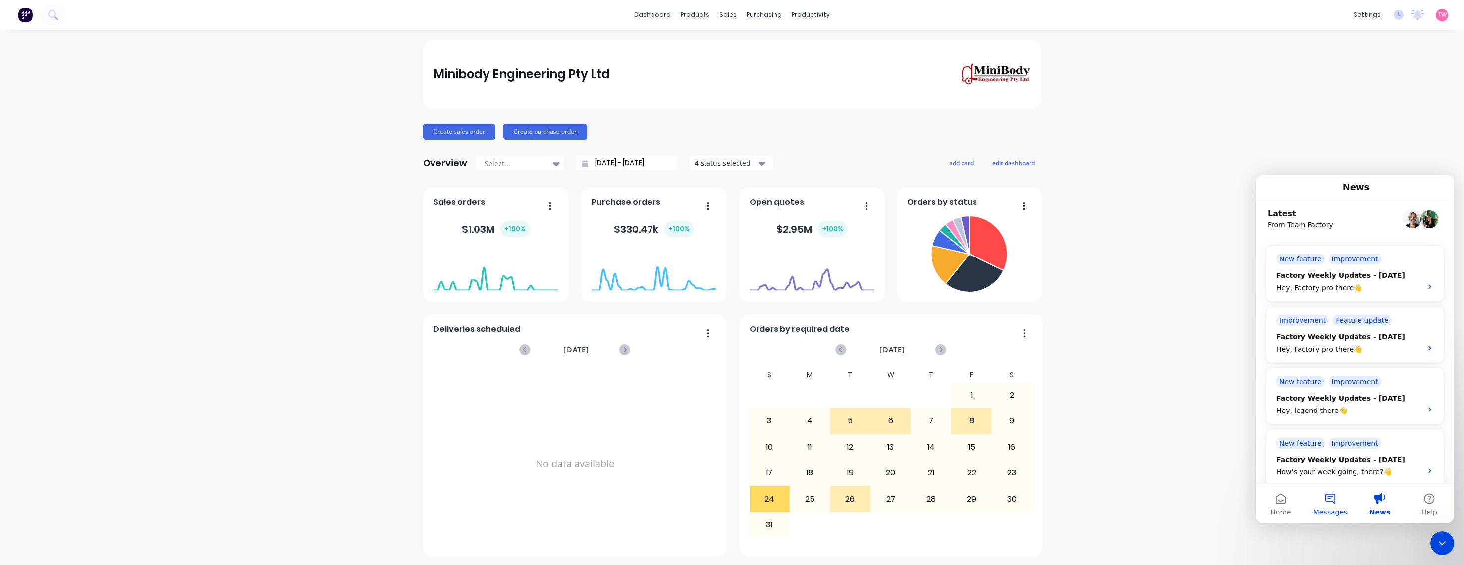
click at [1333, 502] on button "Messages" at bounding box center [1331, 504] width 50 height 40
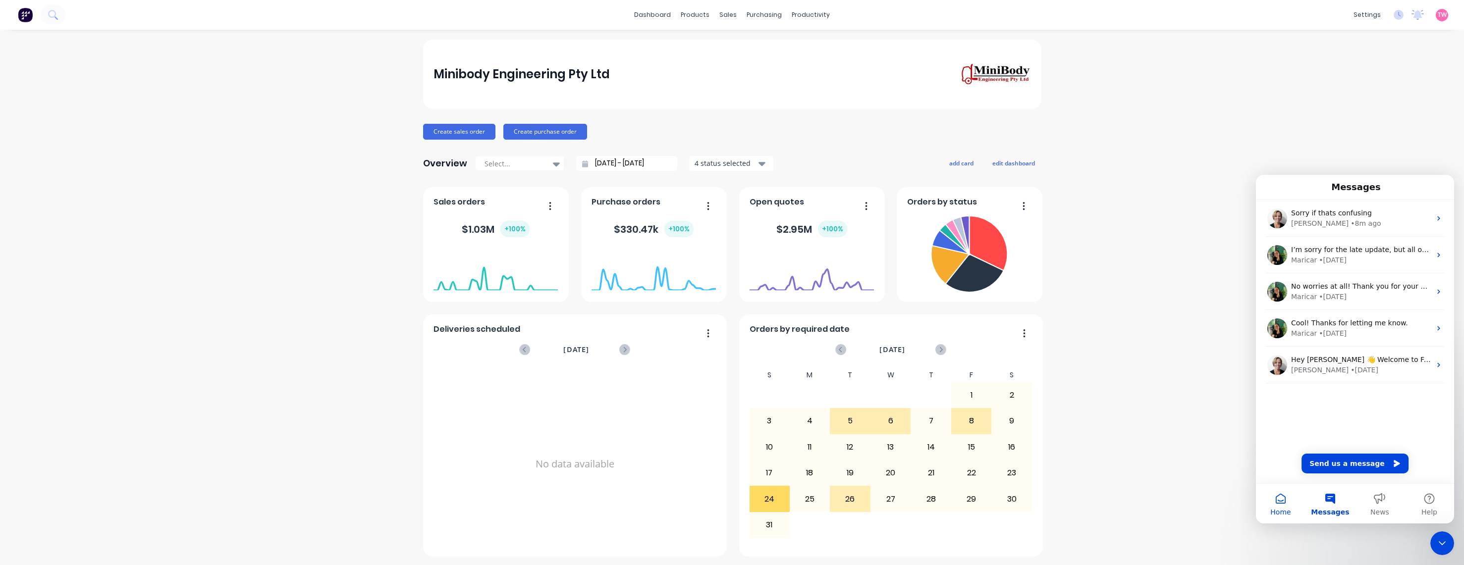
click at [1280, 497] on button "Home" at bounding box center [1281, 504] width 50 height 40
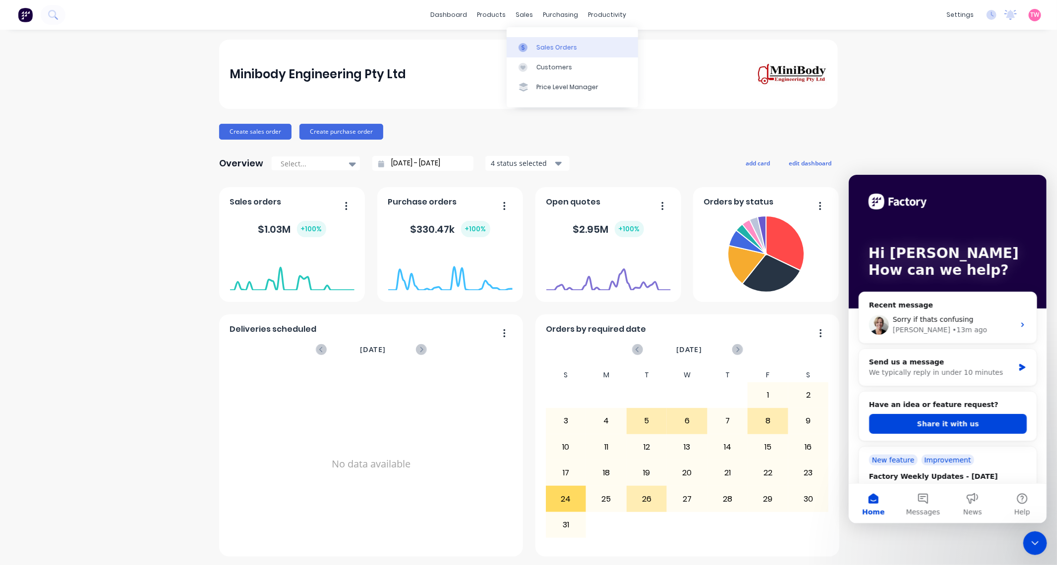
click at [552, 51] on div "Sales Orders" at bounding box center [556, 47] width 41 height 9
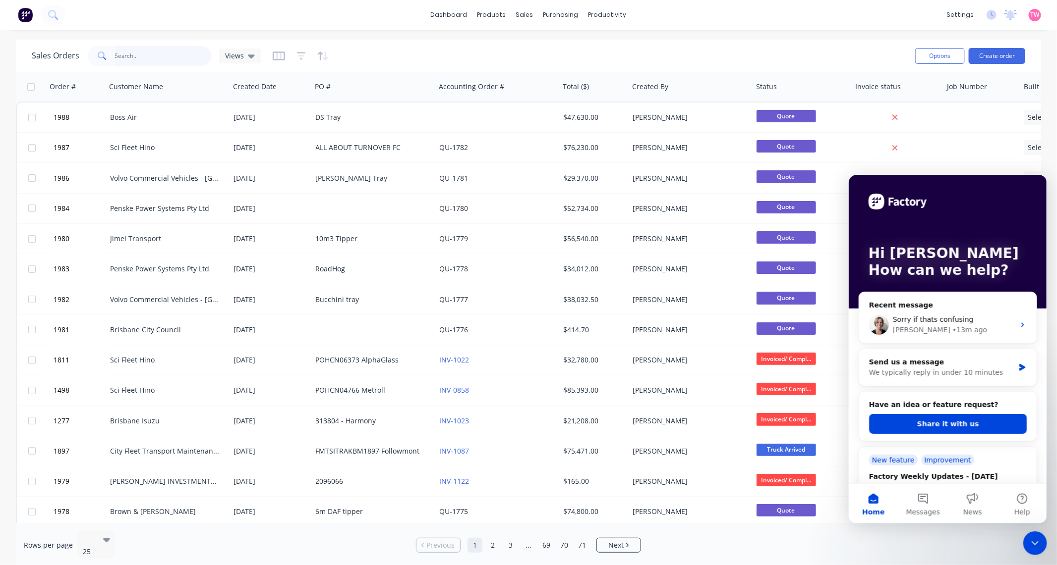
click at [145, 55] on input "text" at bounding box center [163, 56] width 97 height 20
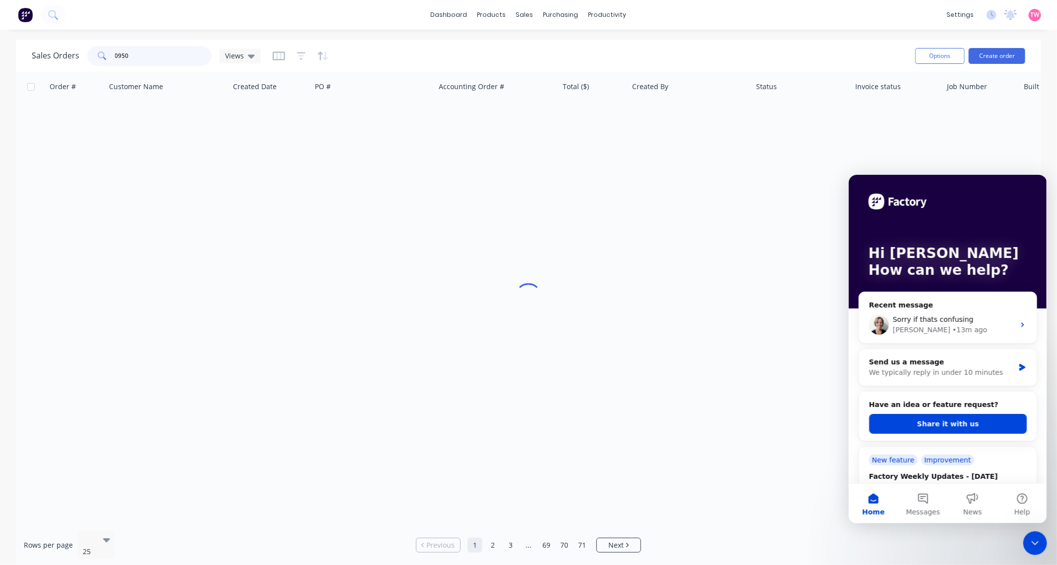
type input "0950"
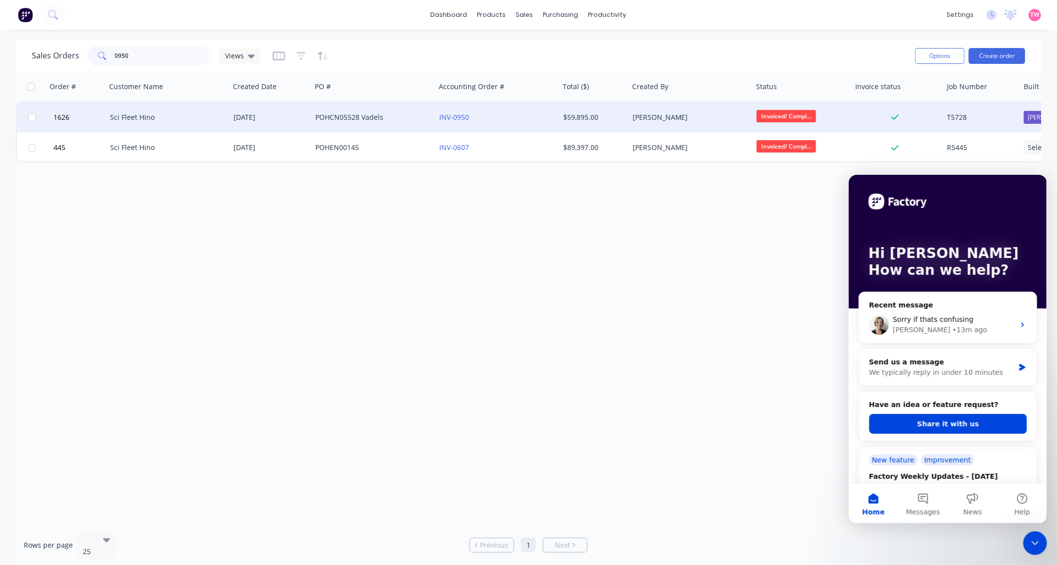
click at [189, 115] on div "Sci Fleet Hino" at bounding box center [165, 117] width 110 height 10
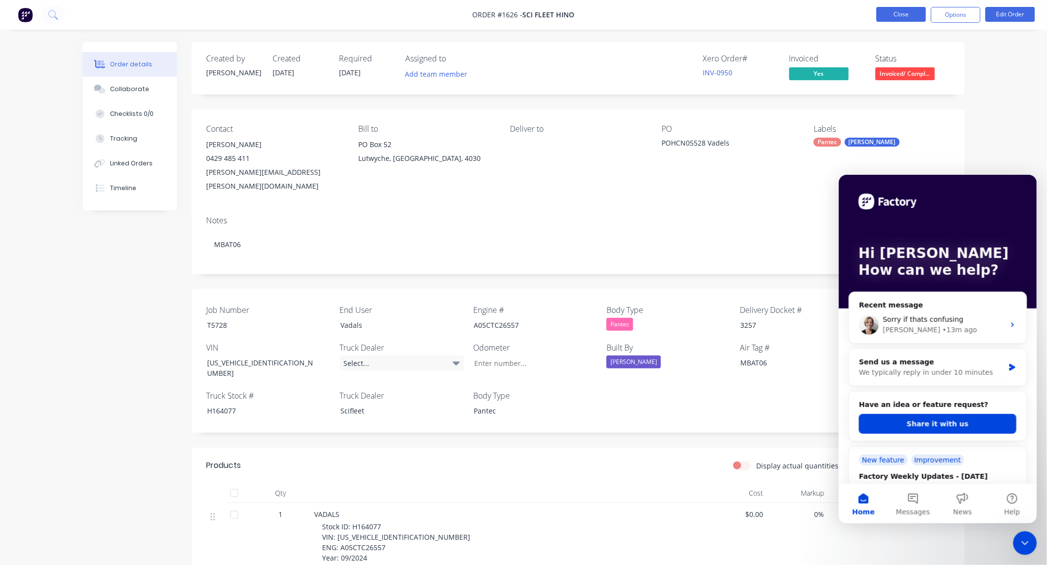
click at [891, 11] on button "Close" at bounding box center [902, 14] width 50 height 15
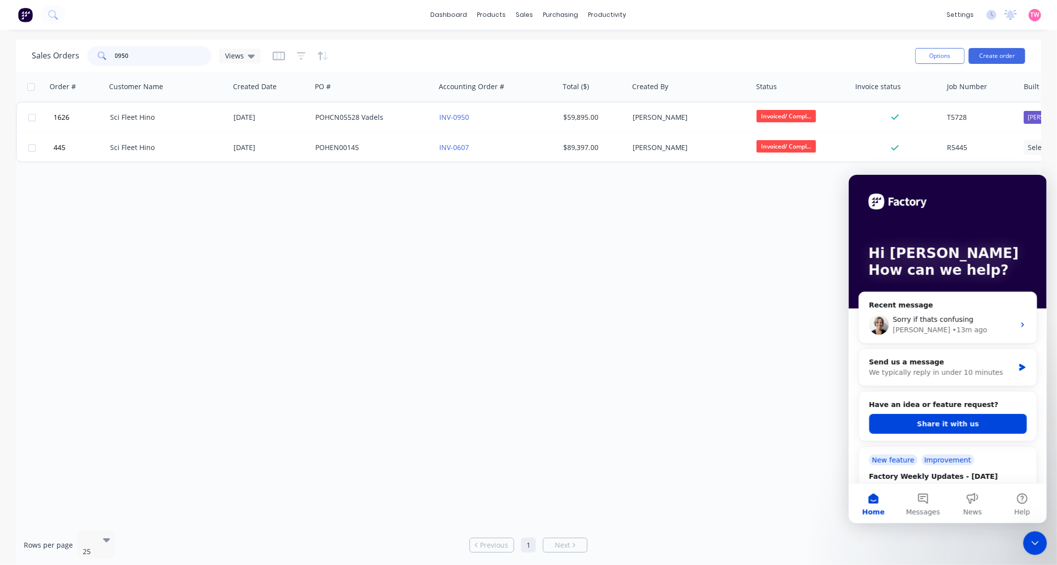
drag, startPoint x: 144, startPoint y: 55, endPoint x: 78, endPoint y: 42, distance: 67.1
click at [78, 42] on div "Sales Orders 0950 Views Options Create order" at bounding box center [528, 56] width 1025 height 32
type input "1076"
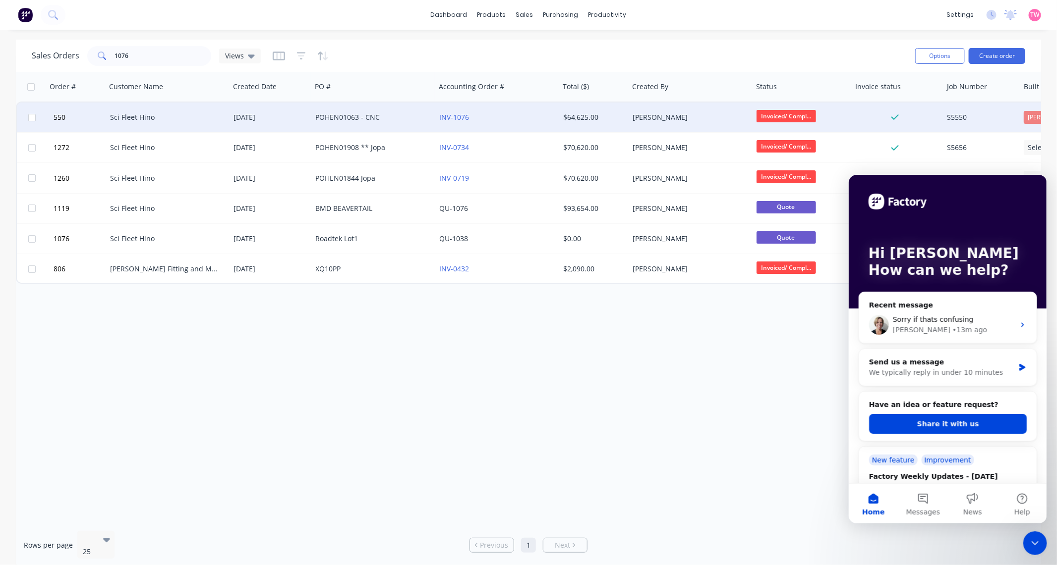
click at [176, 115] on div "Sci Fleet Hino" at bounding box center [165, 117] width 110 height 10
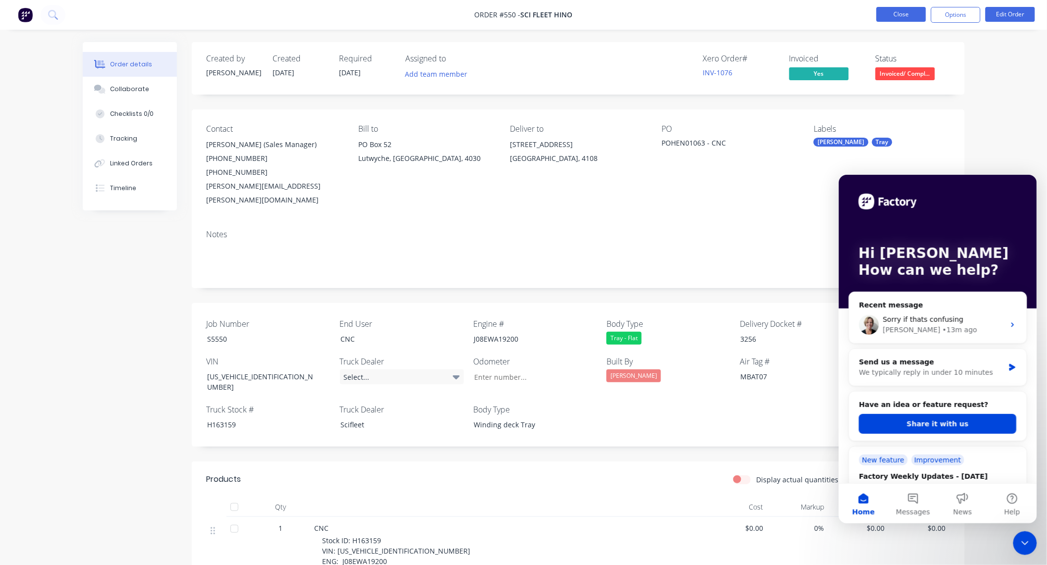
click at [889, 17] on button "Close" at bounding box center [902, 14] width 50 height 15
